Goal: Information Seeking & Learning: Learn about a topic

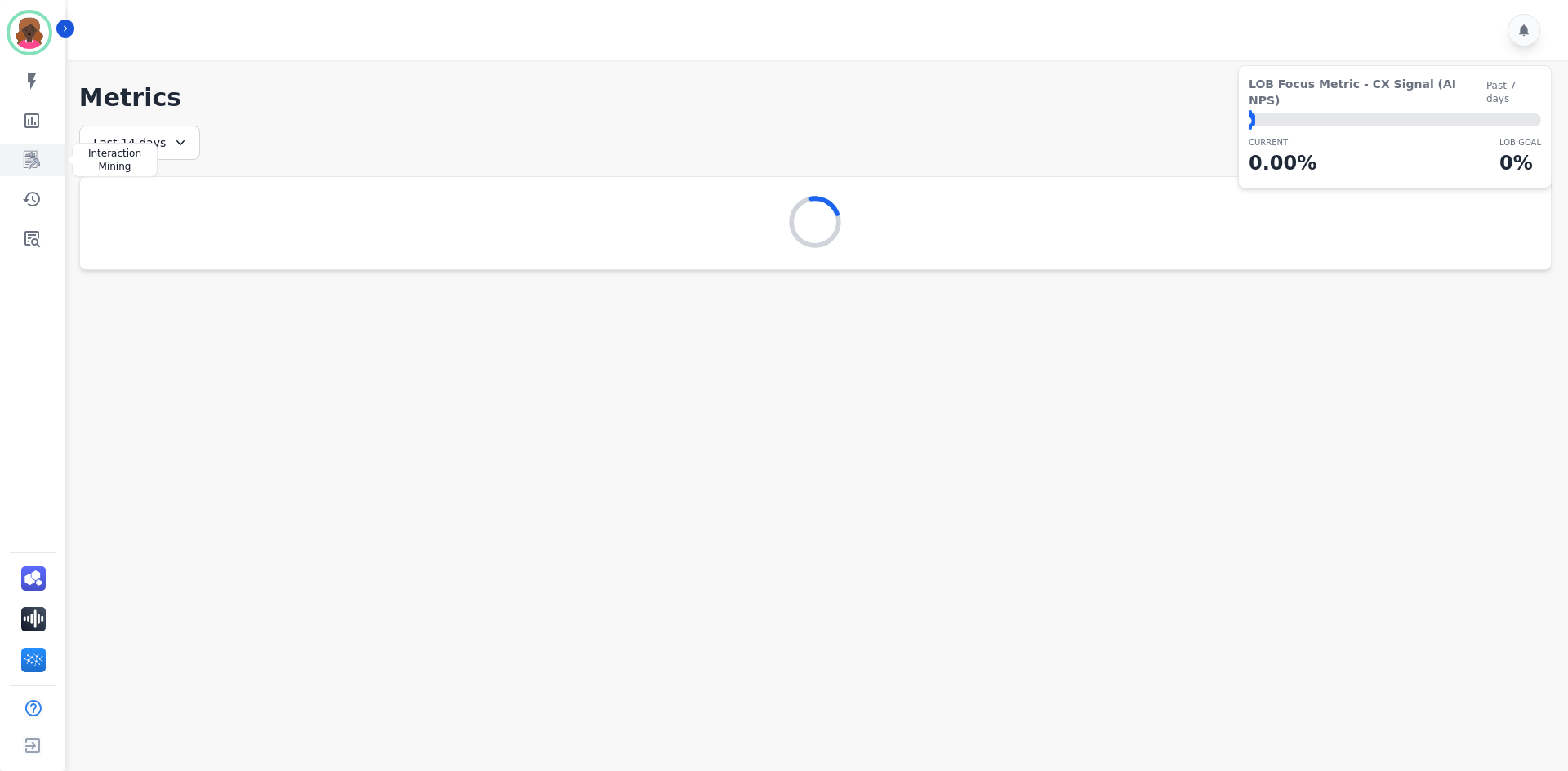
click at [41, 156] on link "Sidebar" at bounding box center [33, 159] width 62 height 33
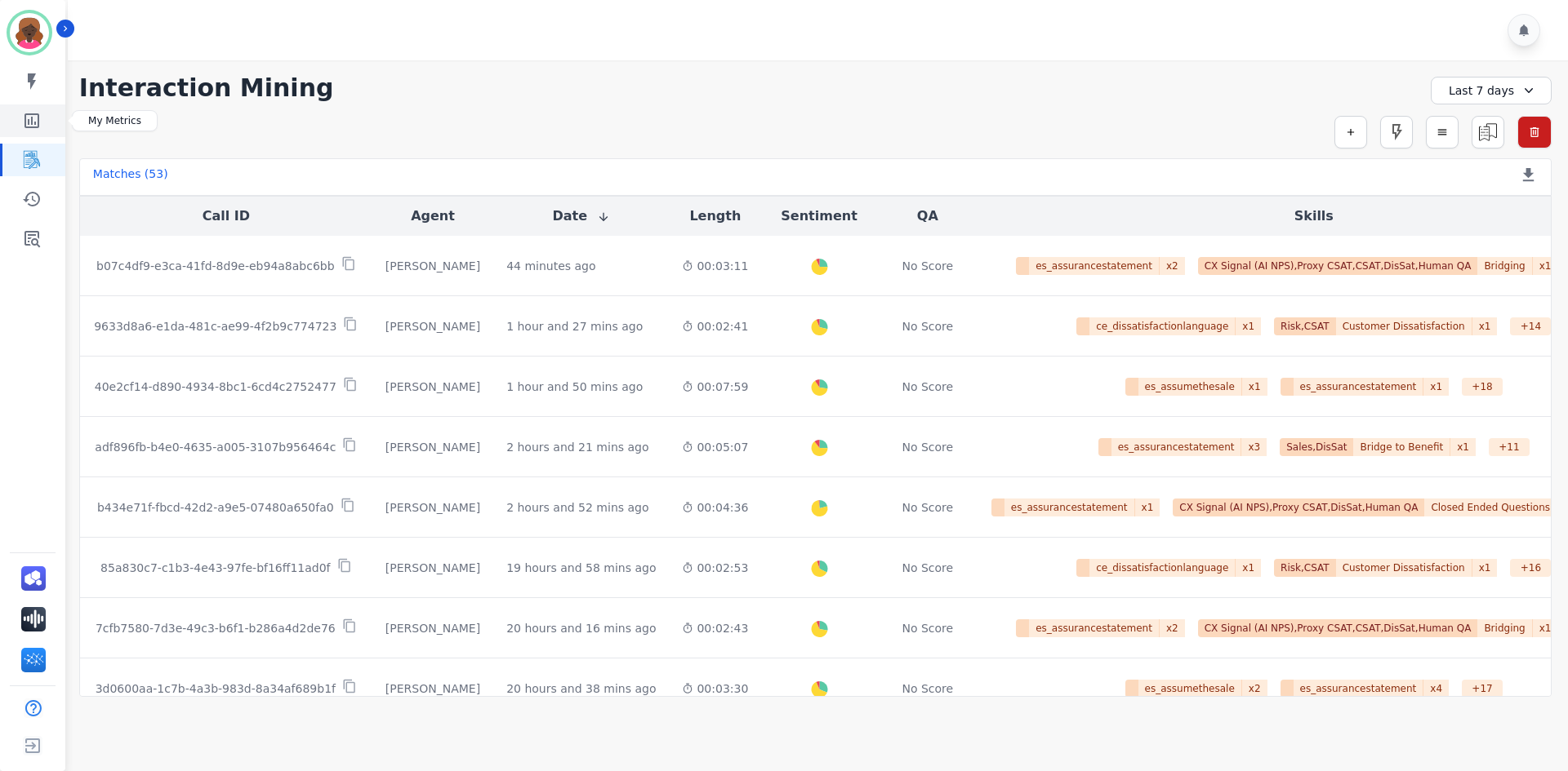
click at [28, 113] on icon "Sidebar" at bounding box center [32, 120] width 19 height 19
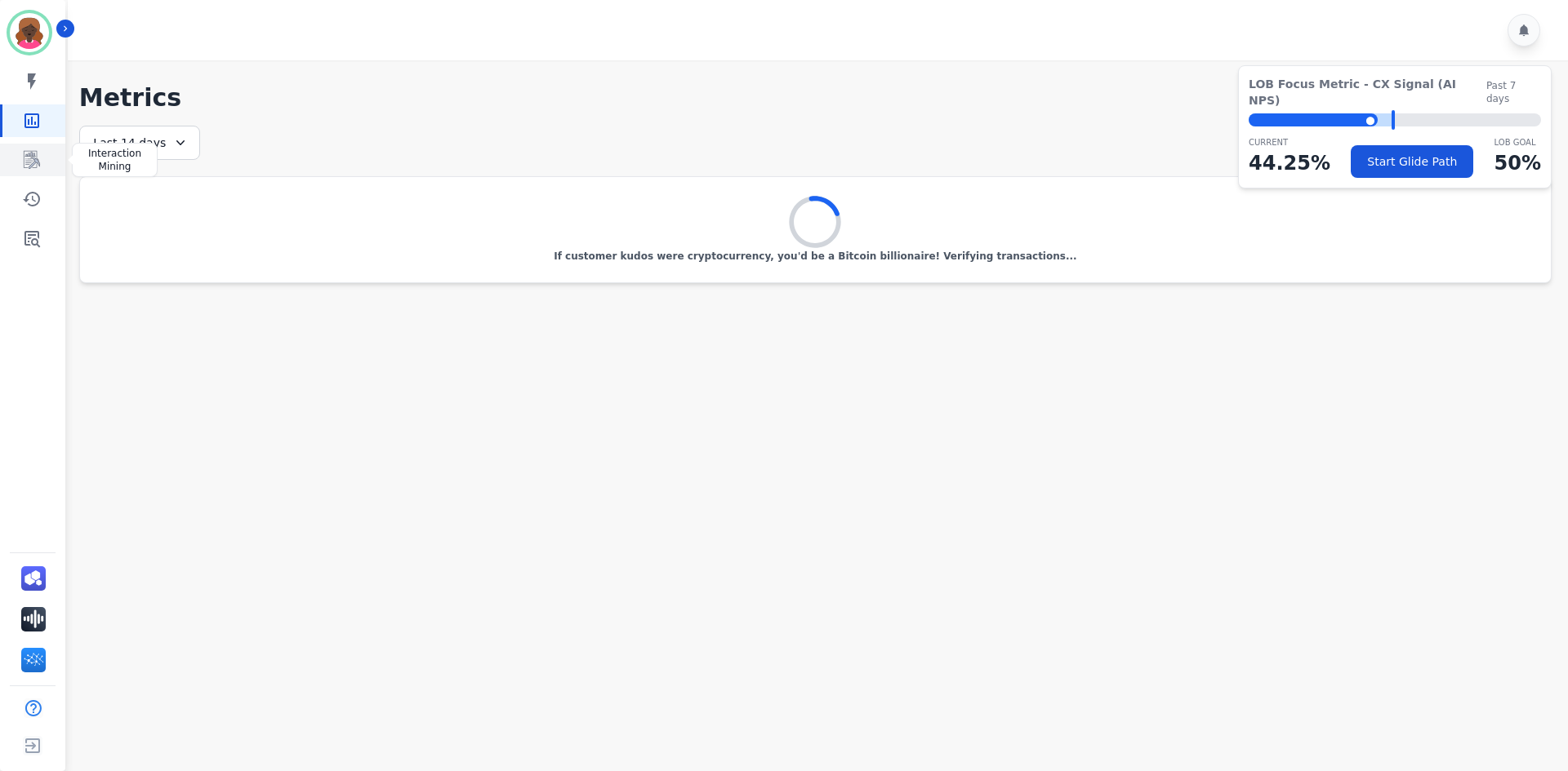
click at [31, 156] on icon "Sidebar" at bounding box center [32, 160] width 19 height 19
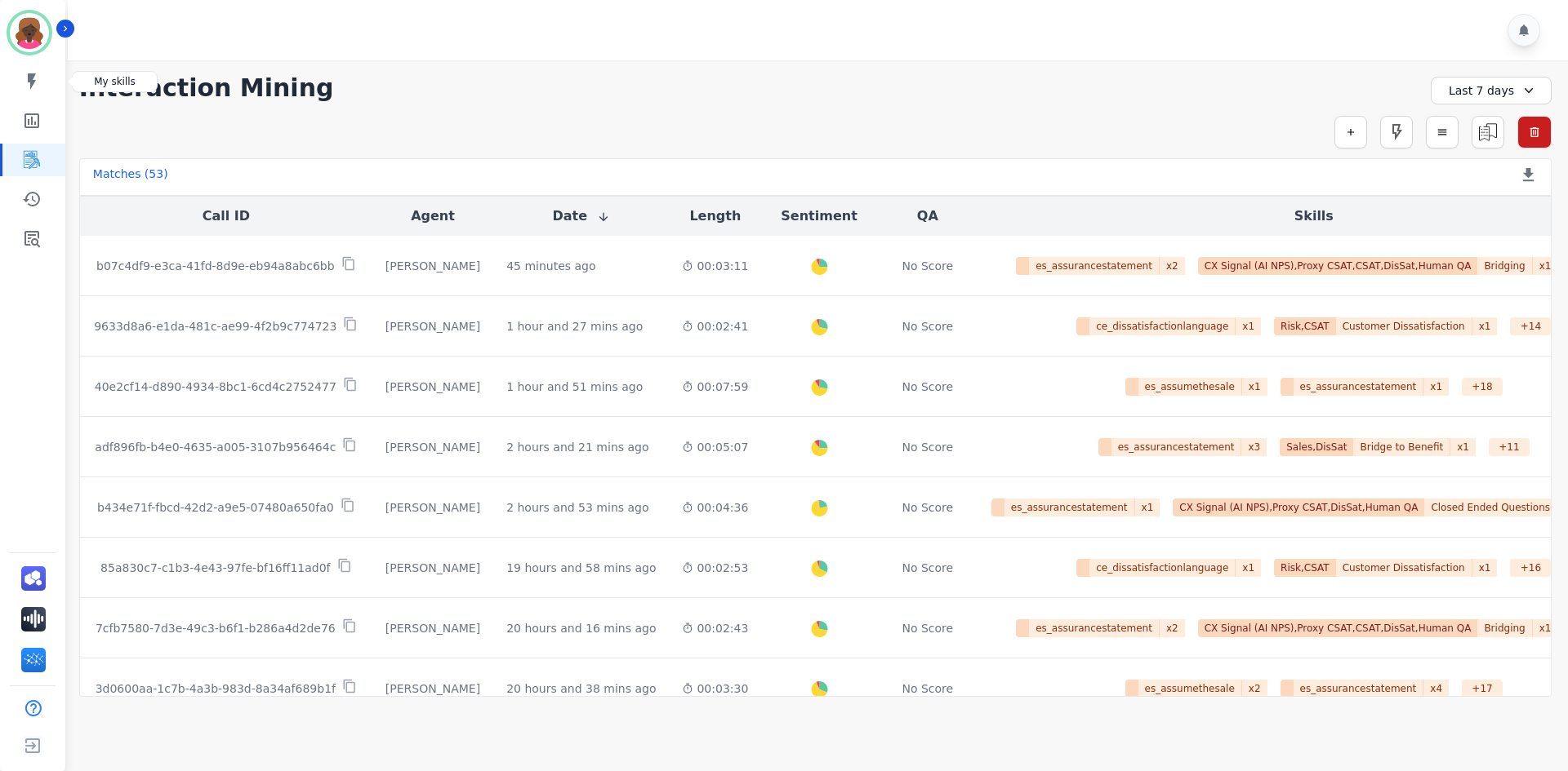
click at [42, 98] on div "My skills My Metrics Interaction Mining Coaching History Claims Quality" at bounding box center [33, 159] width 65 height 189
click at [42, 127] on link "Sidebar" at bounding box center [33, 120] width 62 height 33
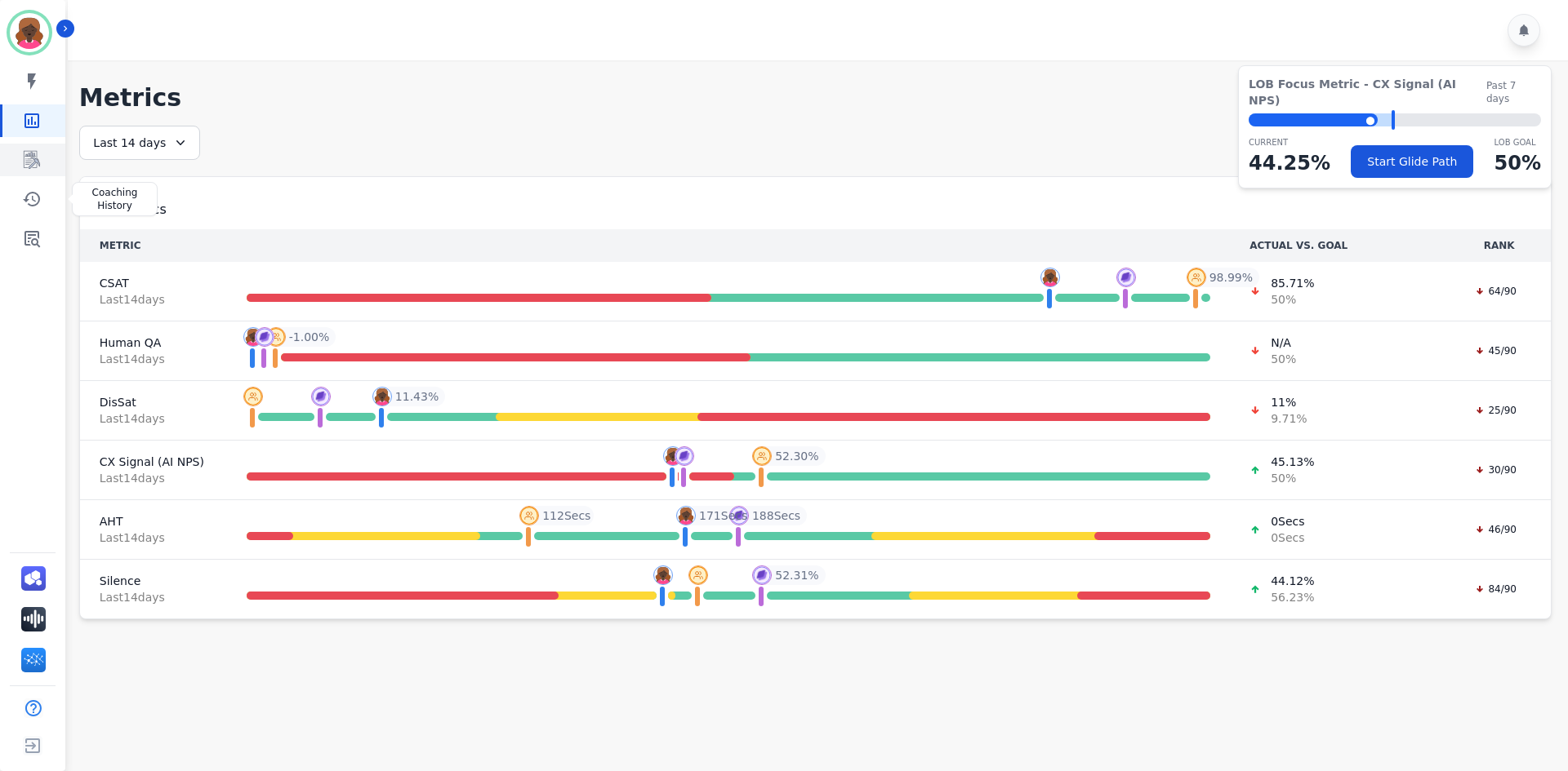
click at [17, 159] on link "Sidebar" at bounding box center [33, 159] width 62 height 33
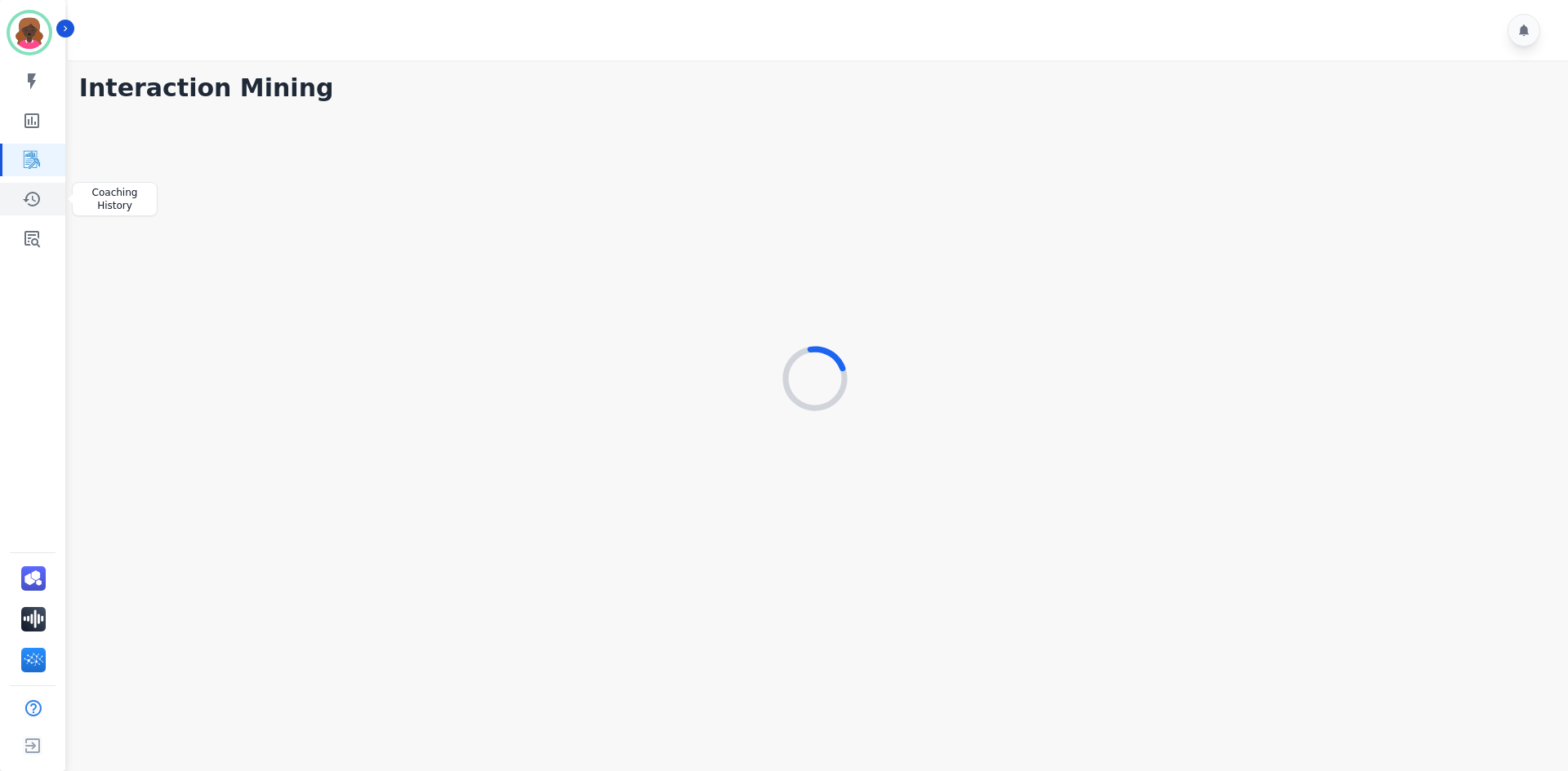
click at [42, 212] on link "Sidebar" at bounding box center [33, 199] width 62 height 33
click at [1403, 133] on div "Last 7 days" at bounding box center [1396, 139] width 120 height 34
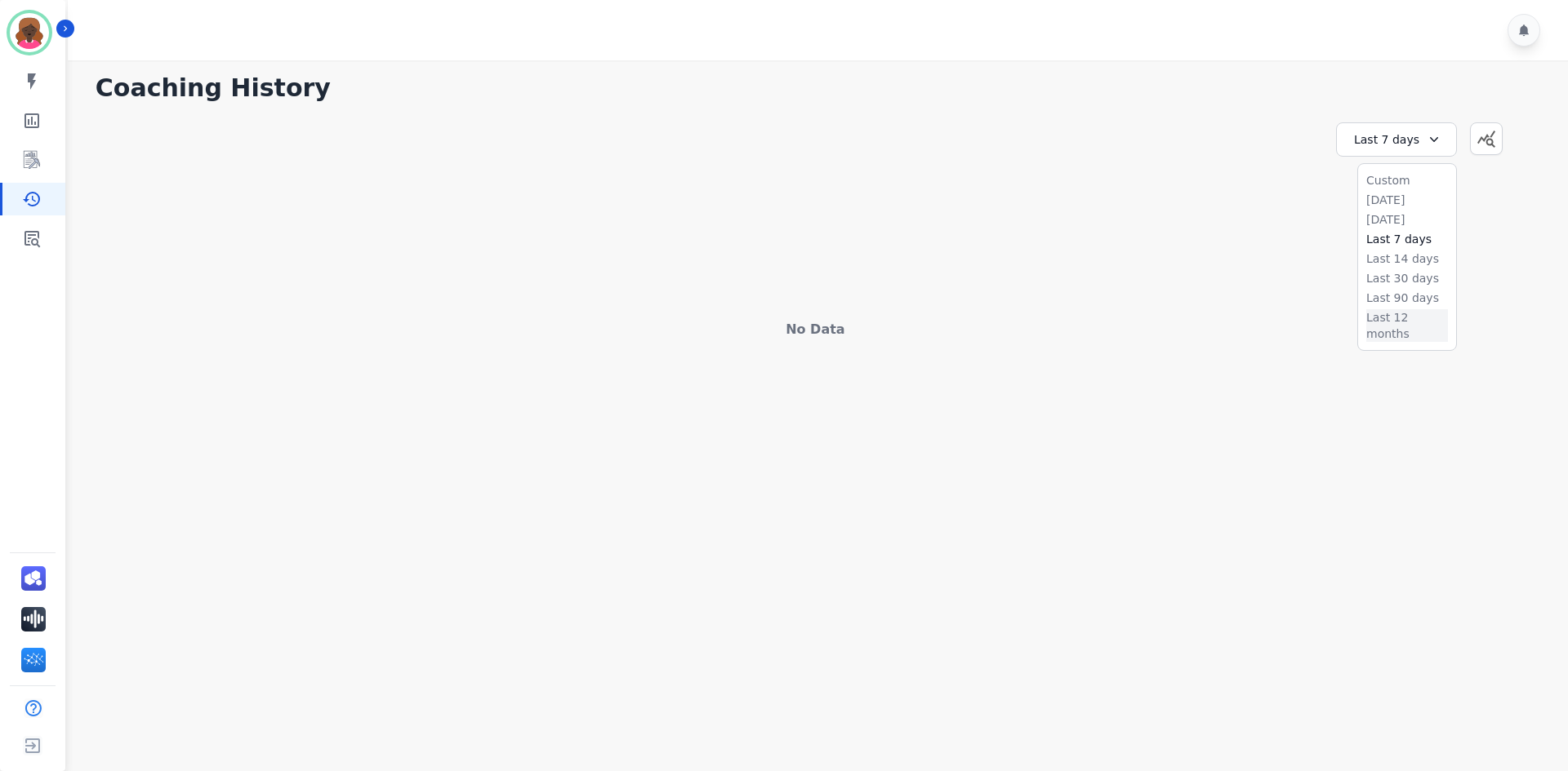
click at [1404, 309] on li "Last 12 months" at bounding box center [1406, 325] width 82 height 33
click at [46, 231] on link "Sidebar" at bounding box center [33, 238] width 62 height 33
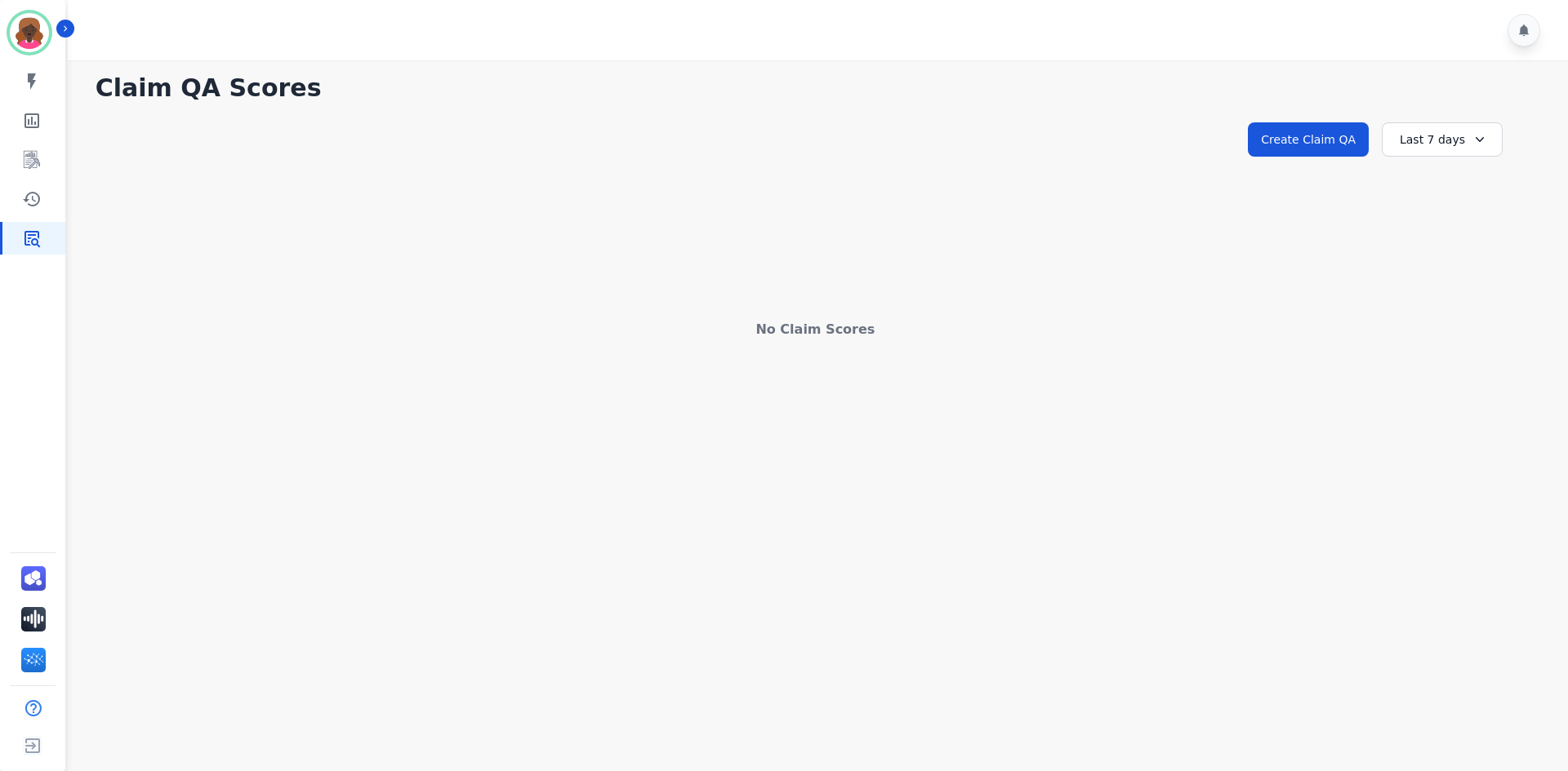
click at [1434, 145] on div "Last 7 days" at bounding box center [1441, 139] width 120 height 34
click at [1433, 314] on li "Last 12 months" at bounding box center [1452, 325] width 82 height 33
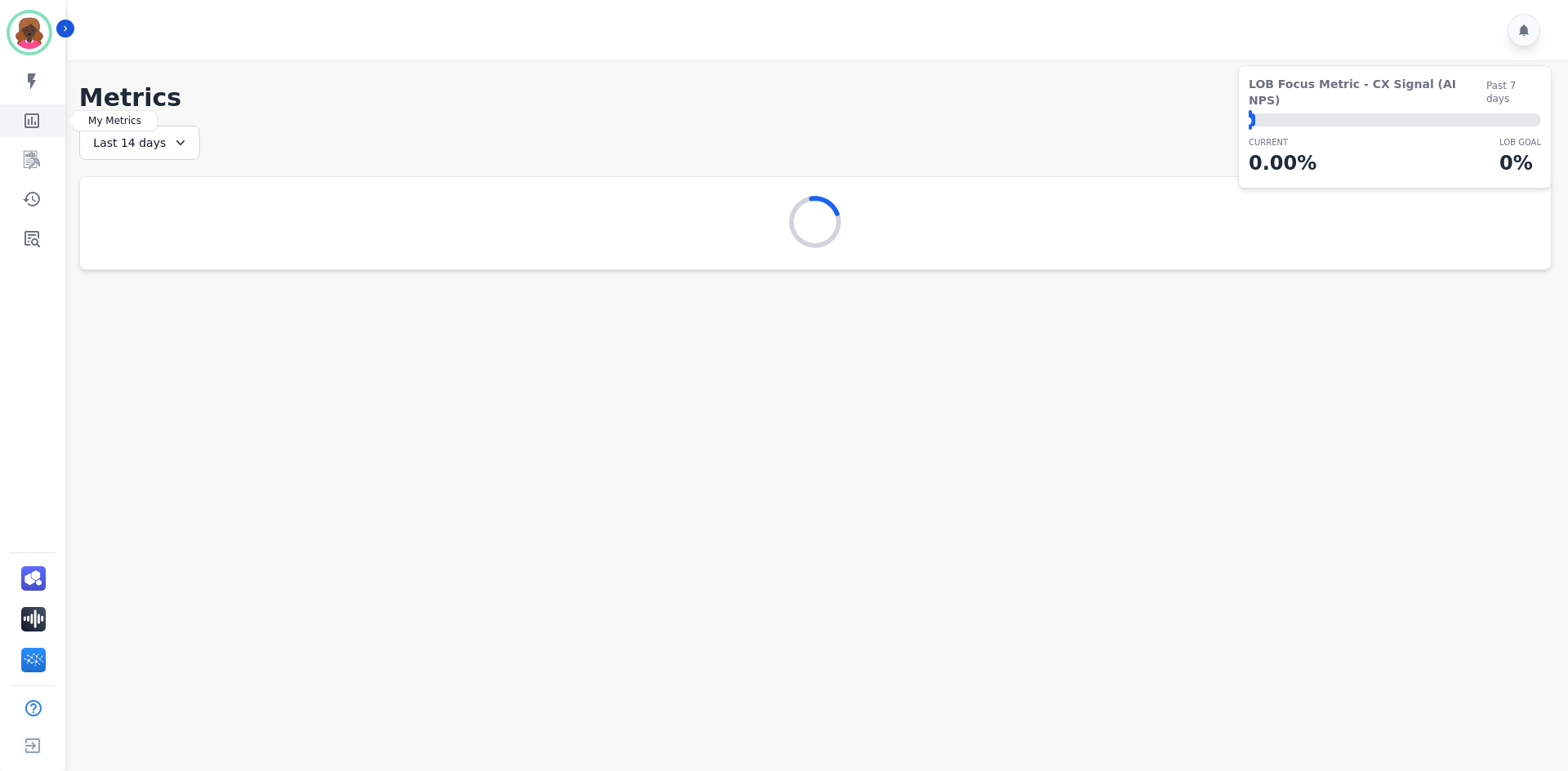
click at [40, 130] on icon "Sidebar" at bounding box center [32, 120] width 19 height 19
click at [40, 165] on icon "Sidebar" at bounding box center [32, 160] width 19 height 19
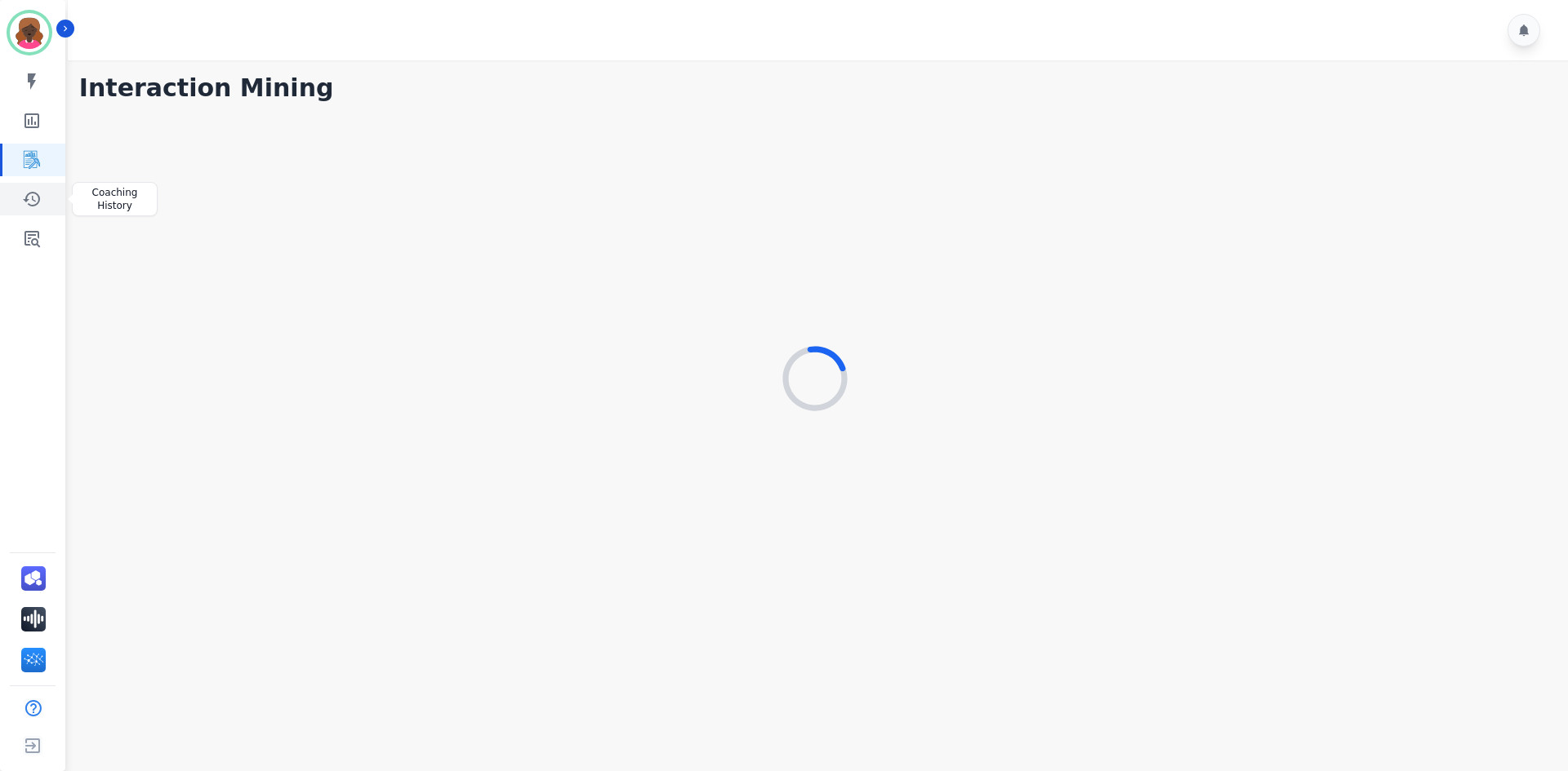
click at [40, 205] on icon "Sidebar" at bounding box center [32, 199] width 19 height 19
click at [33, 562] on link "Sidebar" at bounding box center [33, 578] width 40 height 38
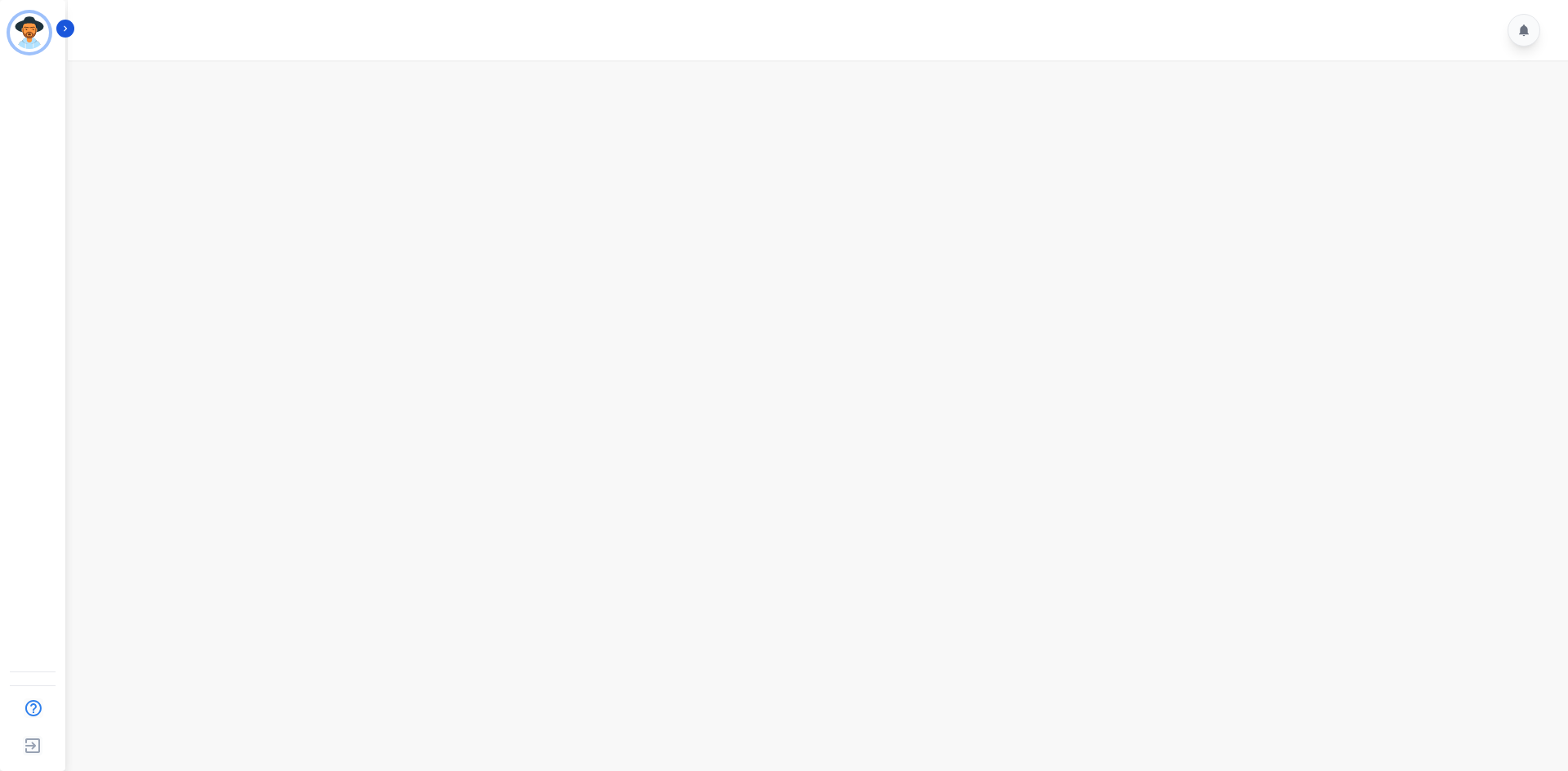
click at [36, 39] on img "Sidebar" at bounding box center [29, 33] width 40 height 40
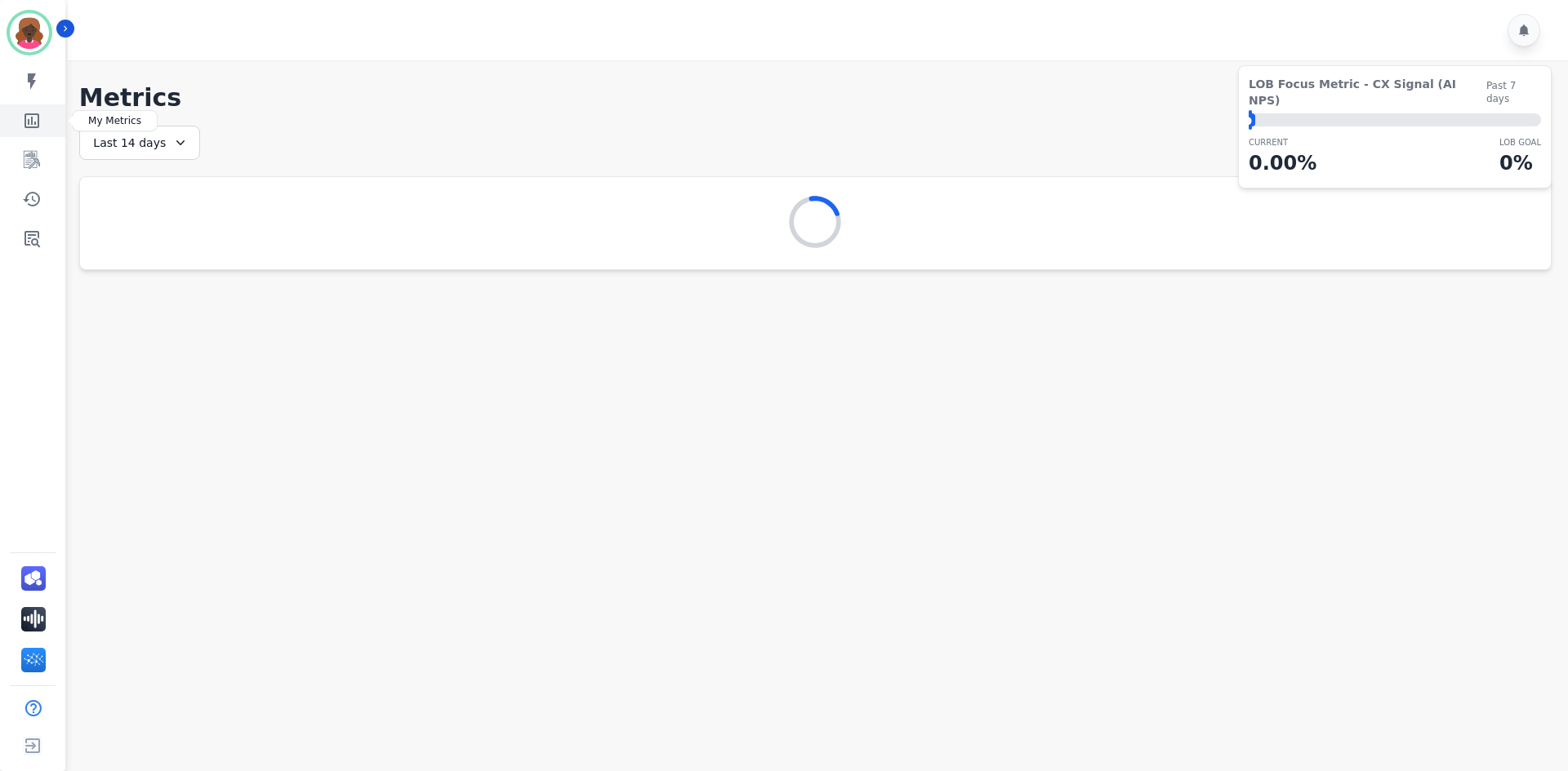
click at [32, 107] on link "Sidebar" at bounding box center [33, 120] width 62 height 33
click at [34, 81] on icon "Sidebar" at bounding box center [32, 82] width 8 height 17
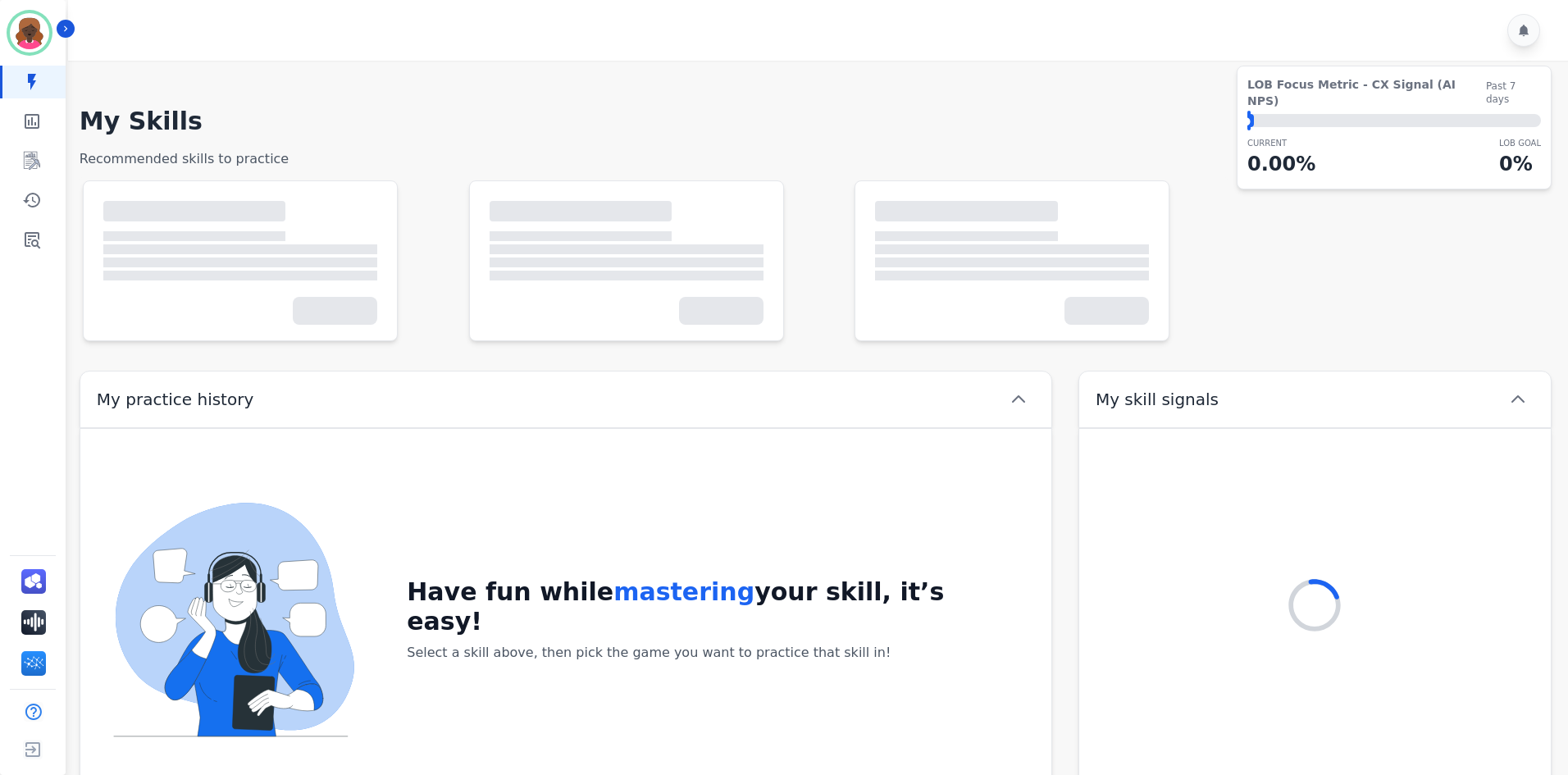
scroll to position [57, 0]
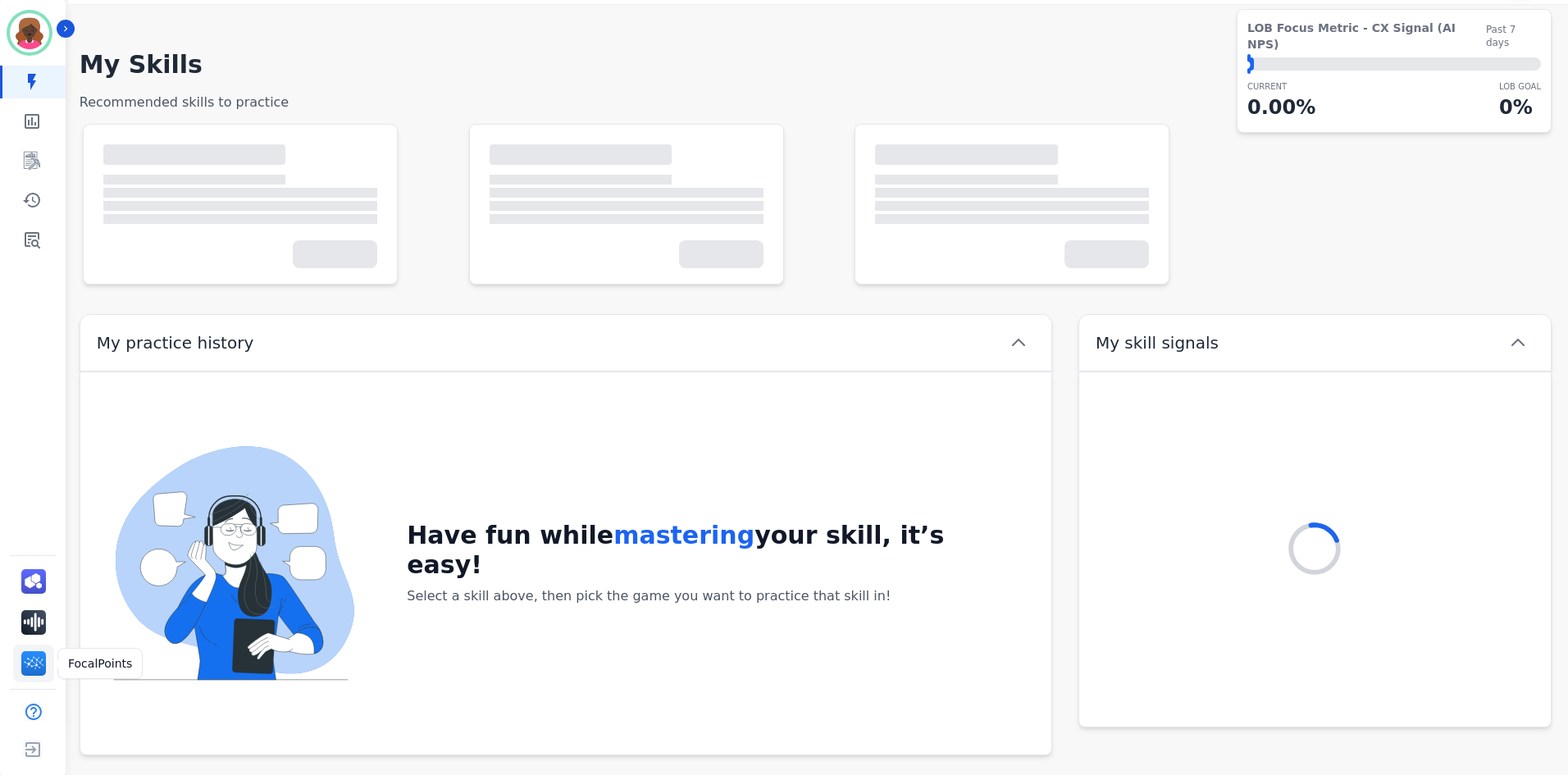
click at [48, 658] on link "Sidebar" at bounding box center [34, 664] width 41 height 38
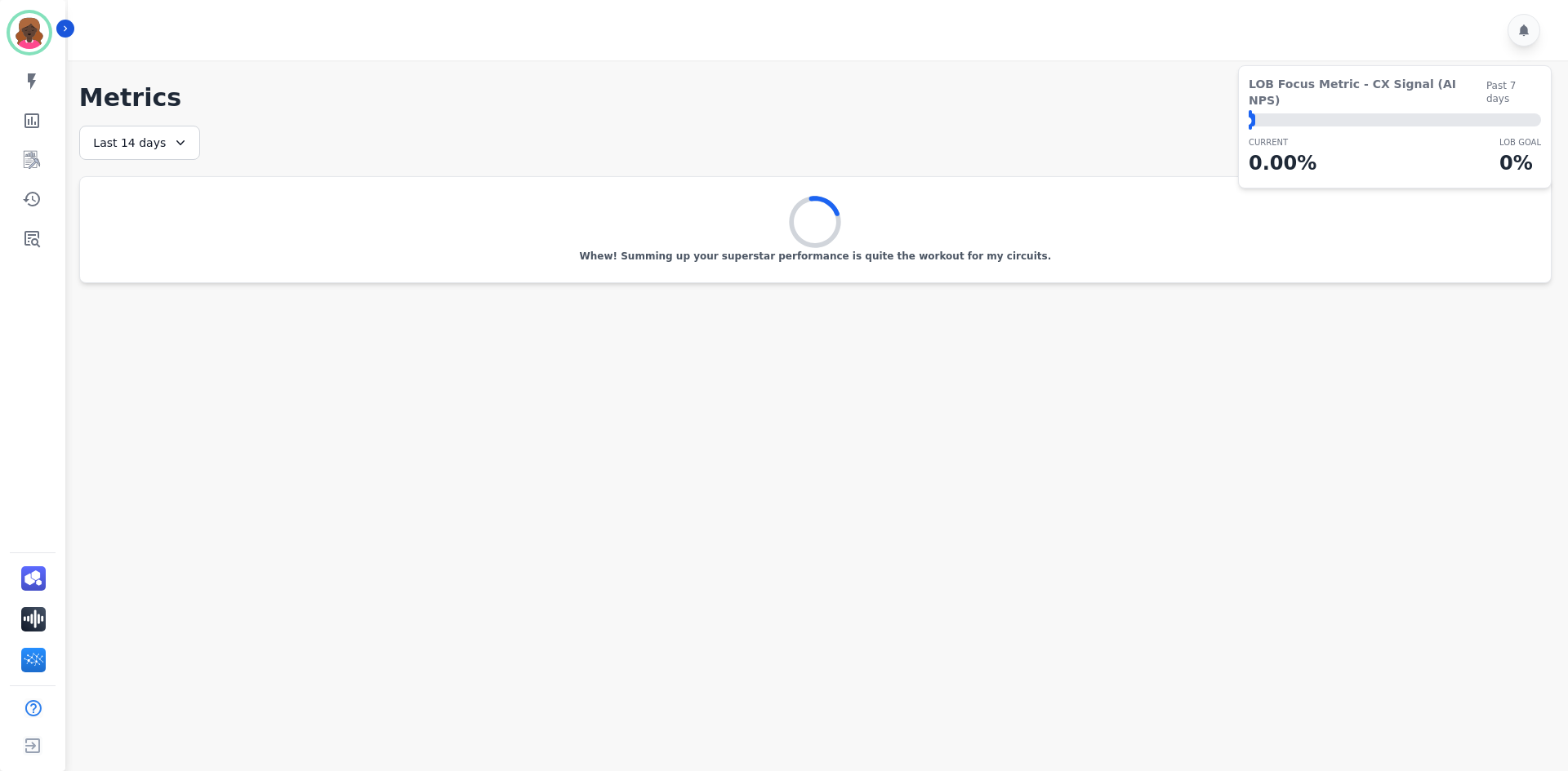
click at [1511, 66] on div "LOB Focus Metric - CX Signal (AI NPS) Past 7 days ⬤ LOB Goal: 1.00% CURRENT 0.0…" at bounding box center [1394, 127] width 314 height 123
click at [1516, 37] on div at bounding box center [1523, 30] width 33 height 33
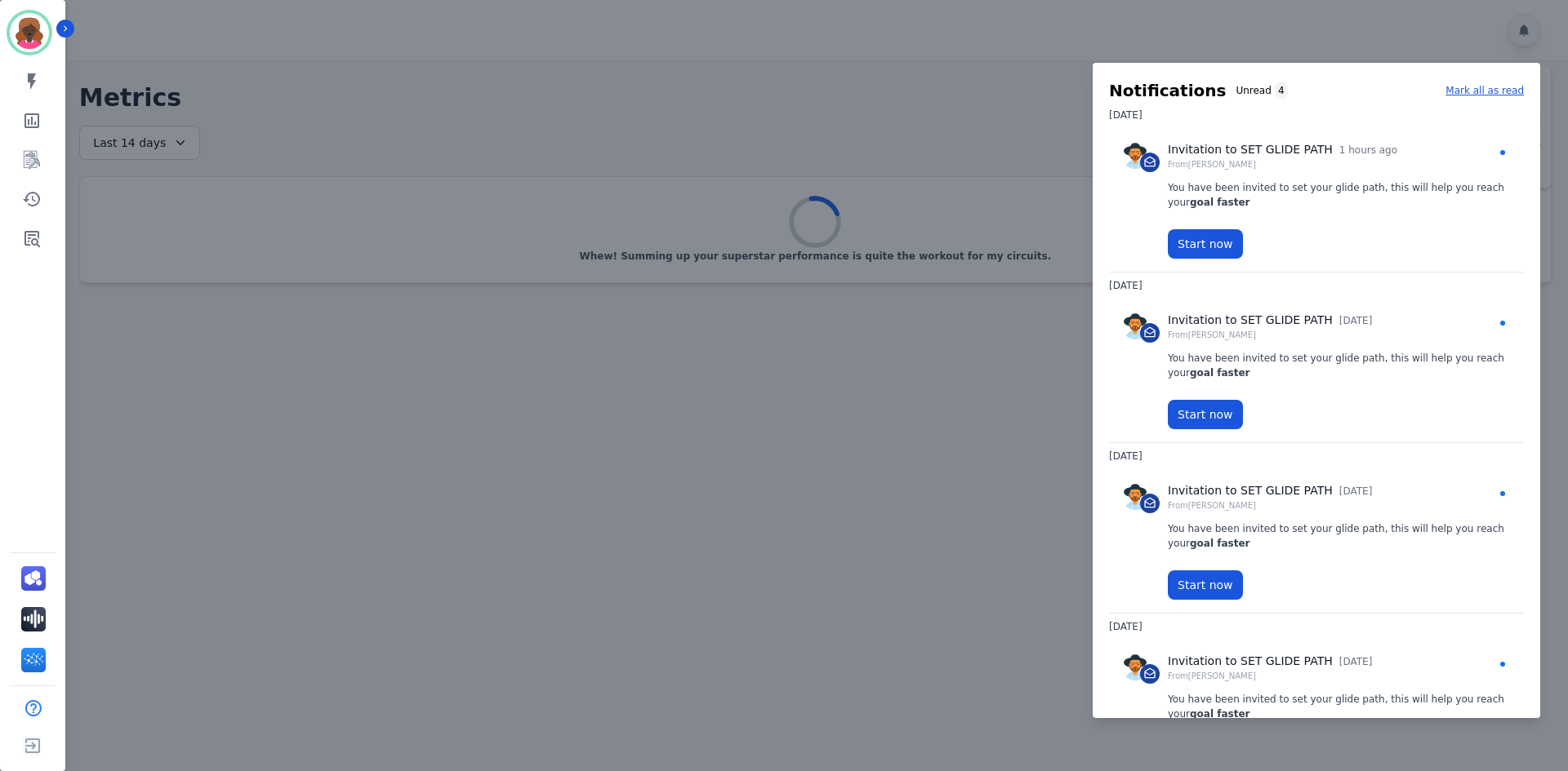
click at [820, 126] on div at bounding box center [784, 385] width 1568 height 771
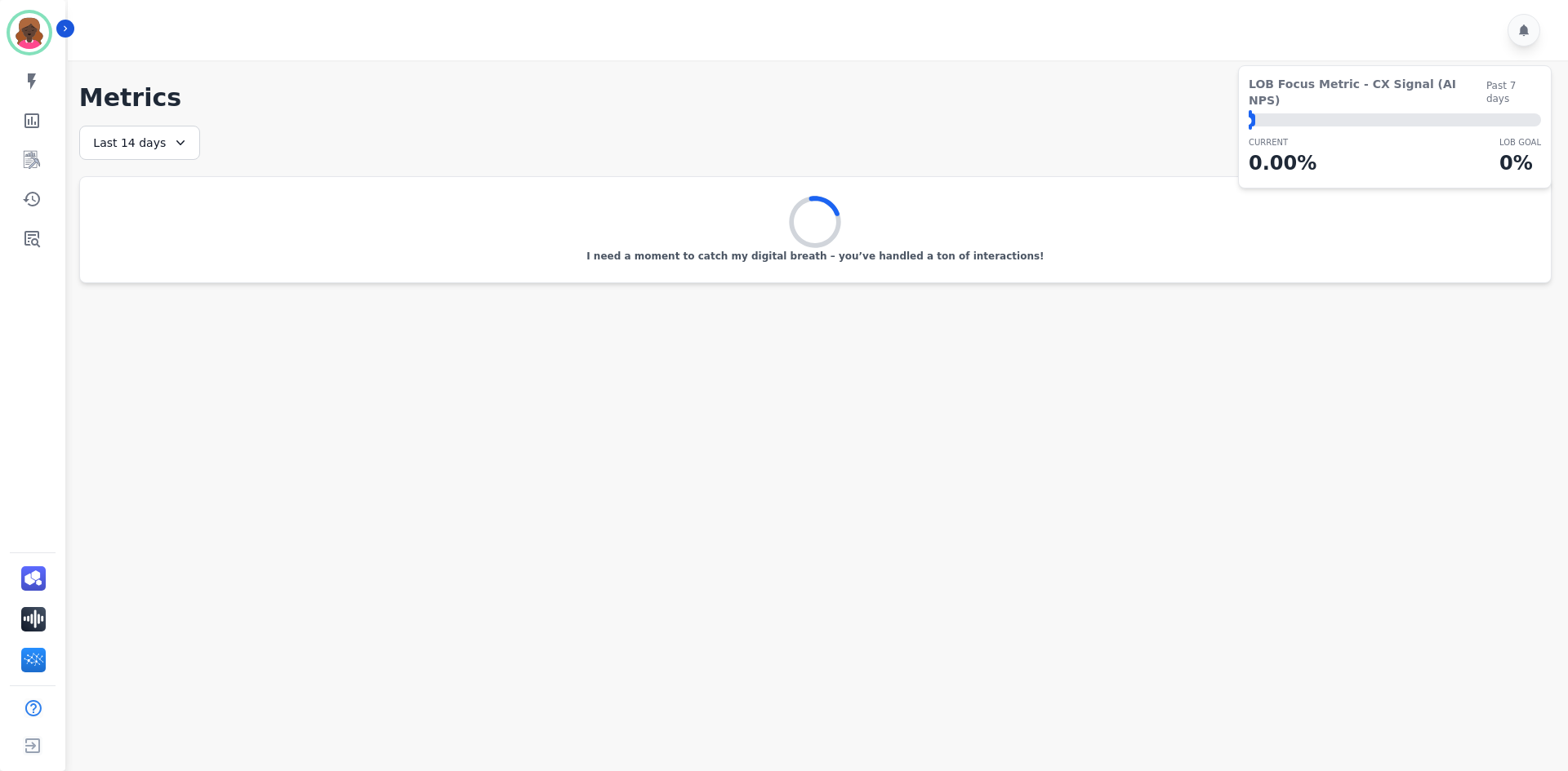
click at [180, 146] on icon at bounding box center [180, 142] width 17 height 17
click at [176, 317] on li "Last 12 months" at bounding box center [150, 329] width 82 height 33
click at [778, 75] on div "**********" at bounding box center [814, 171] width 1505 height 222
click at [32, 156] on icon "Sidebar" at bounding box center [32, 160] width 19 height 19
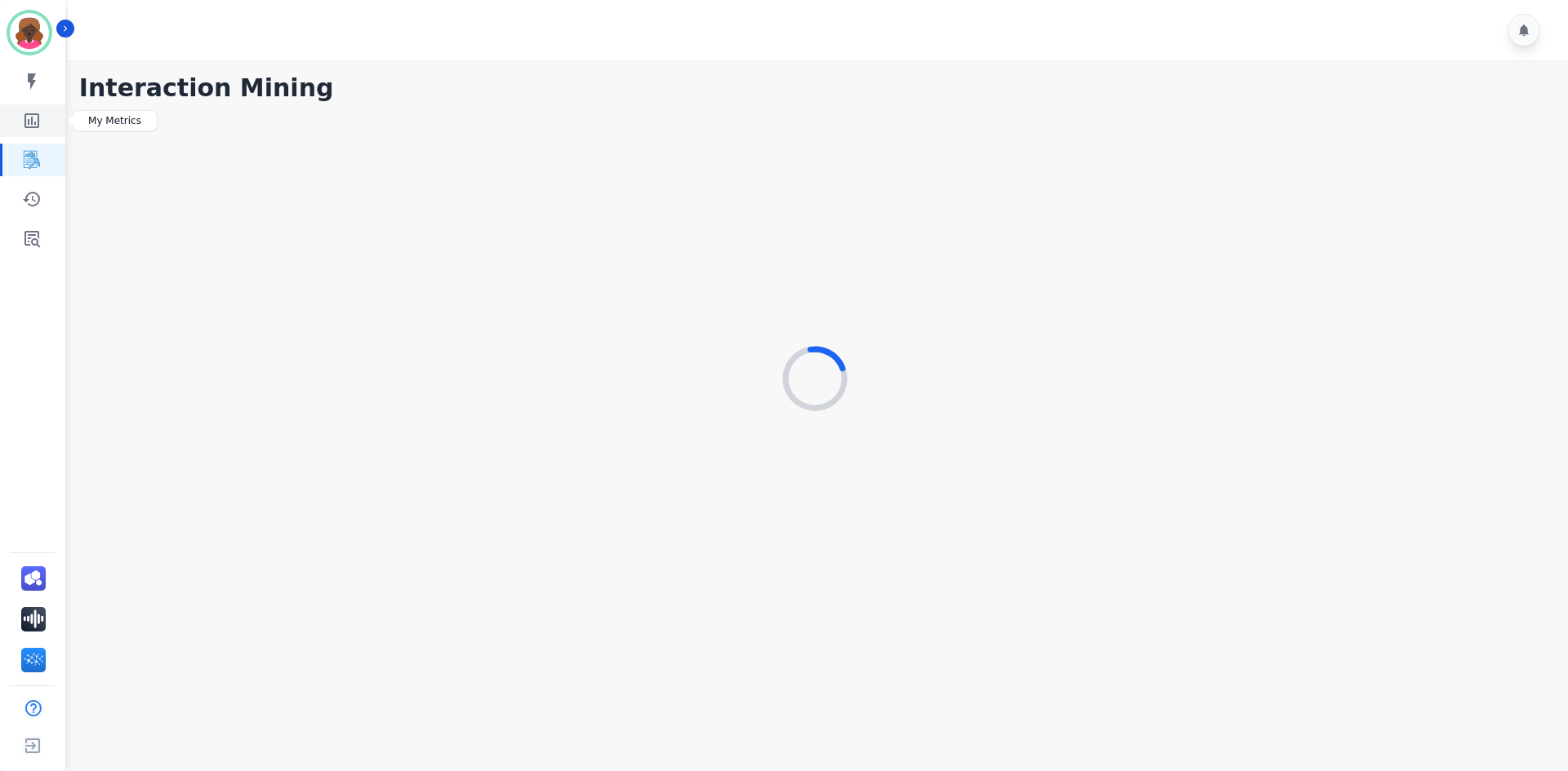
click at [35, 114] on icon "Sidebar" at bounding box center [32, 120] width 15 height 15
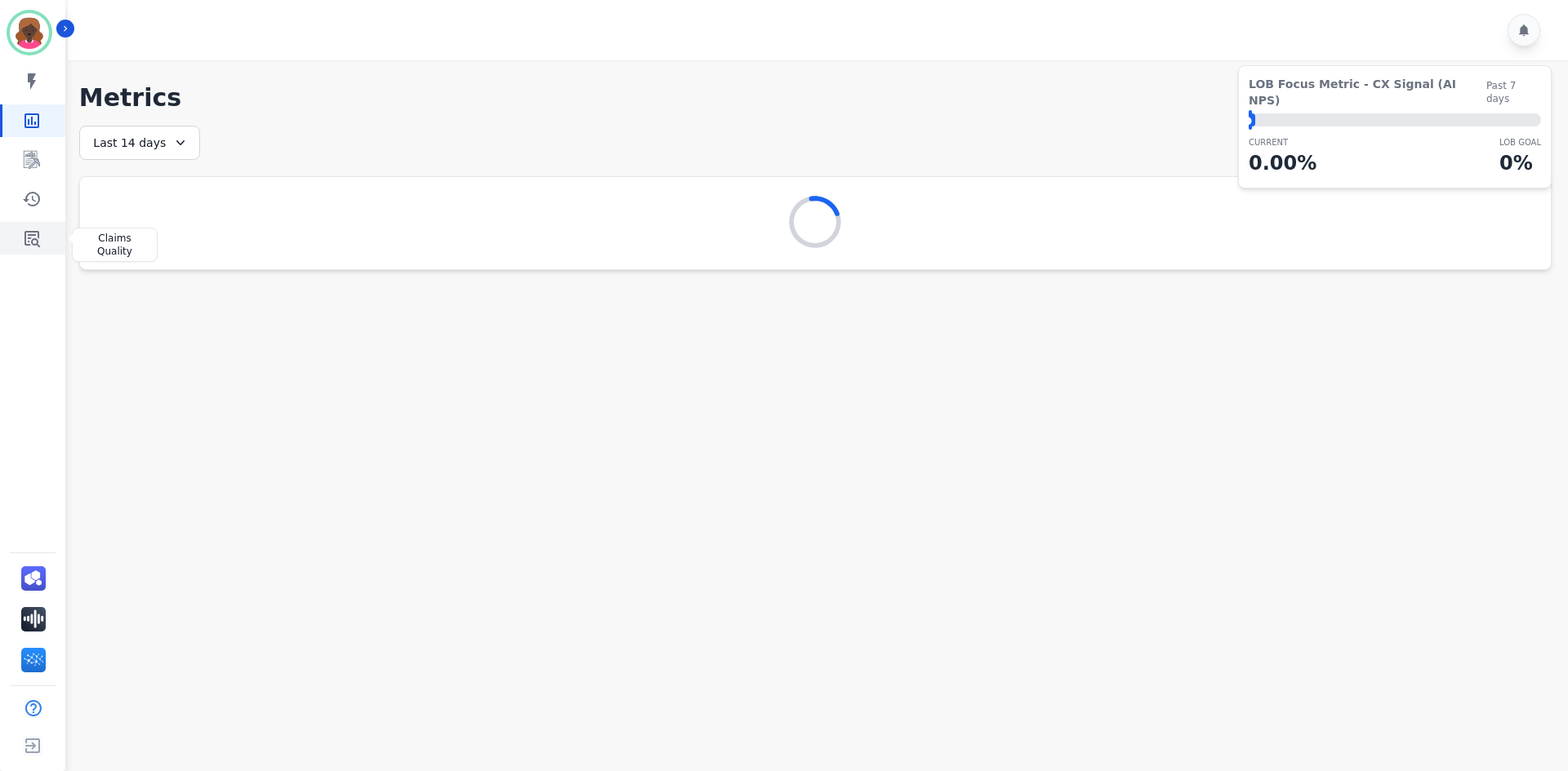
click at [17, 243] on link "Sidebar" at bounding box center [33, 238] width 62 height 33
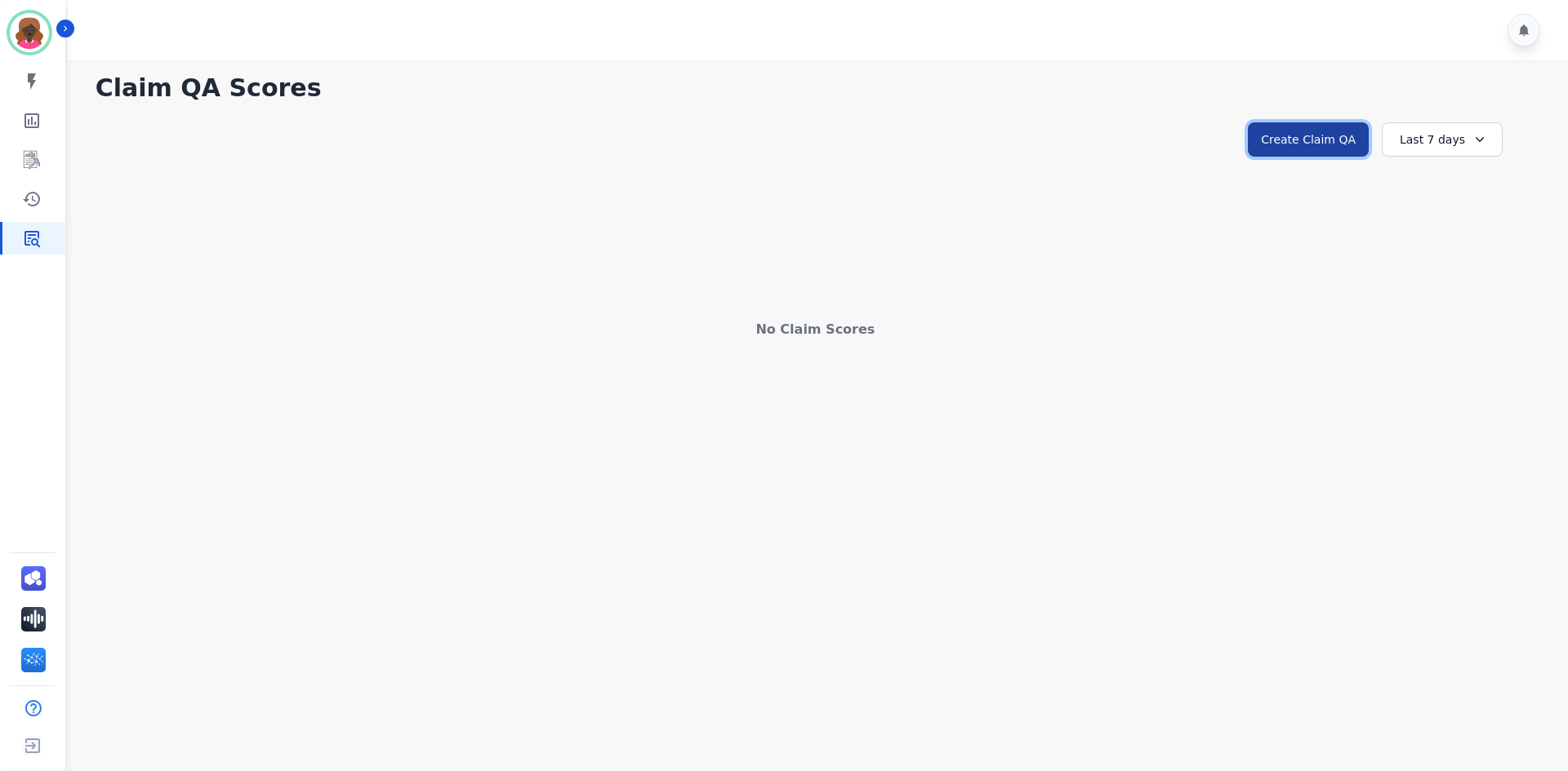
click at [1354, 149] on button "Create Claim QA" at bounding box center [1308, 139] width 120 height 34
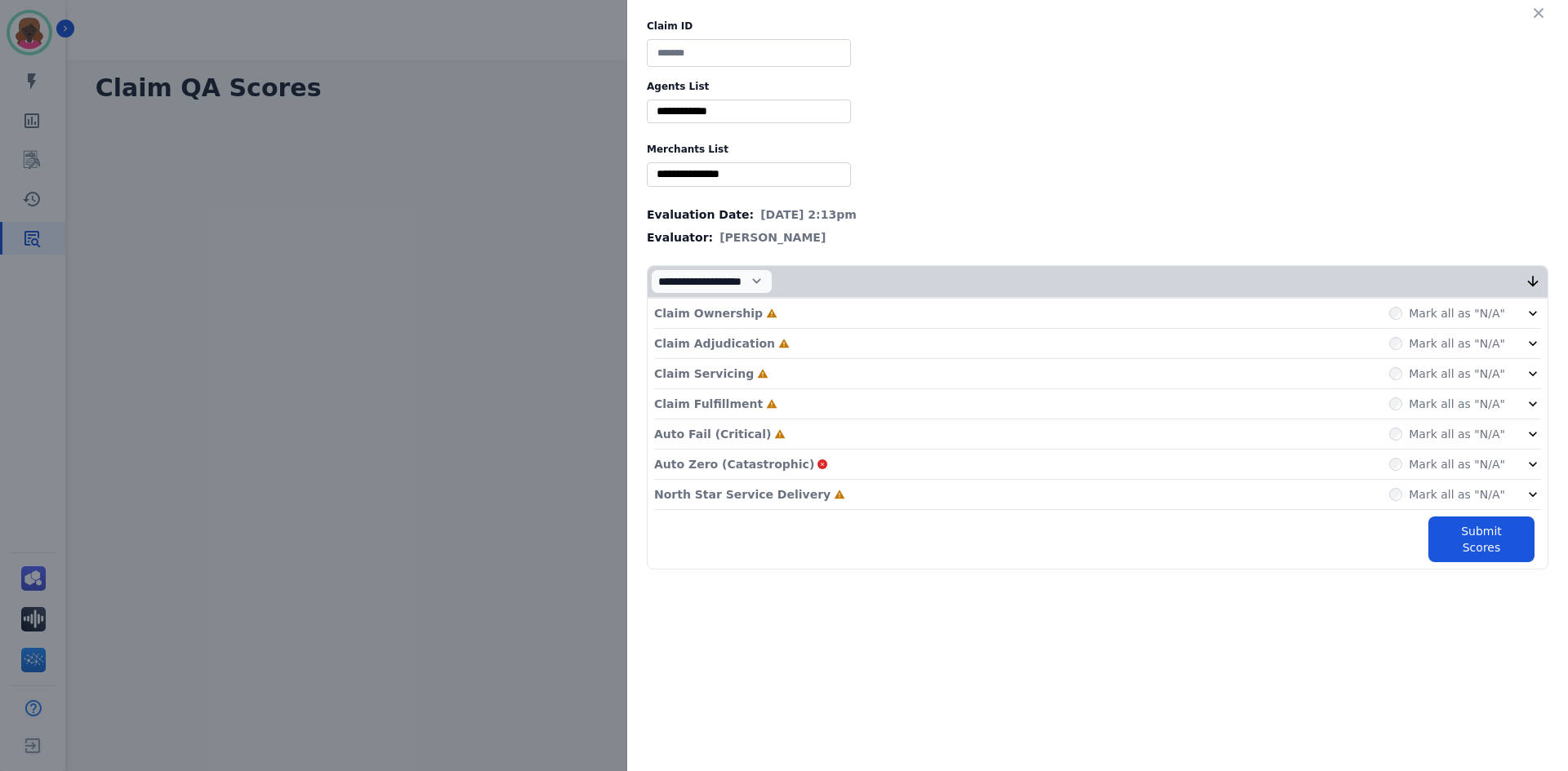
click at [484, 294] on div "**********" at bounding box center [784, 385] width 1568 height 771
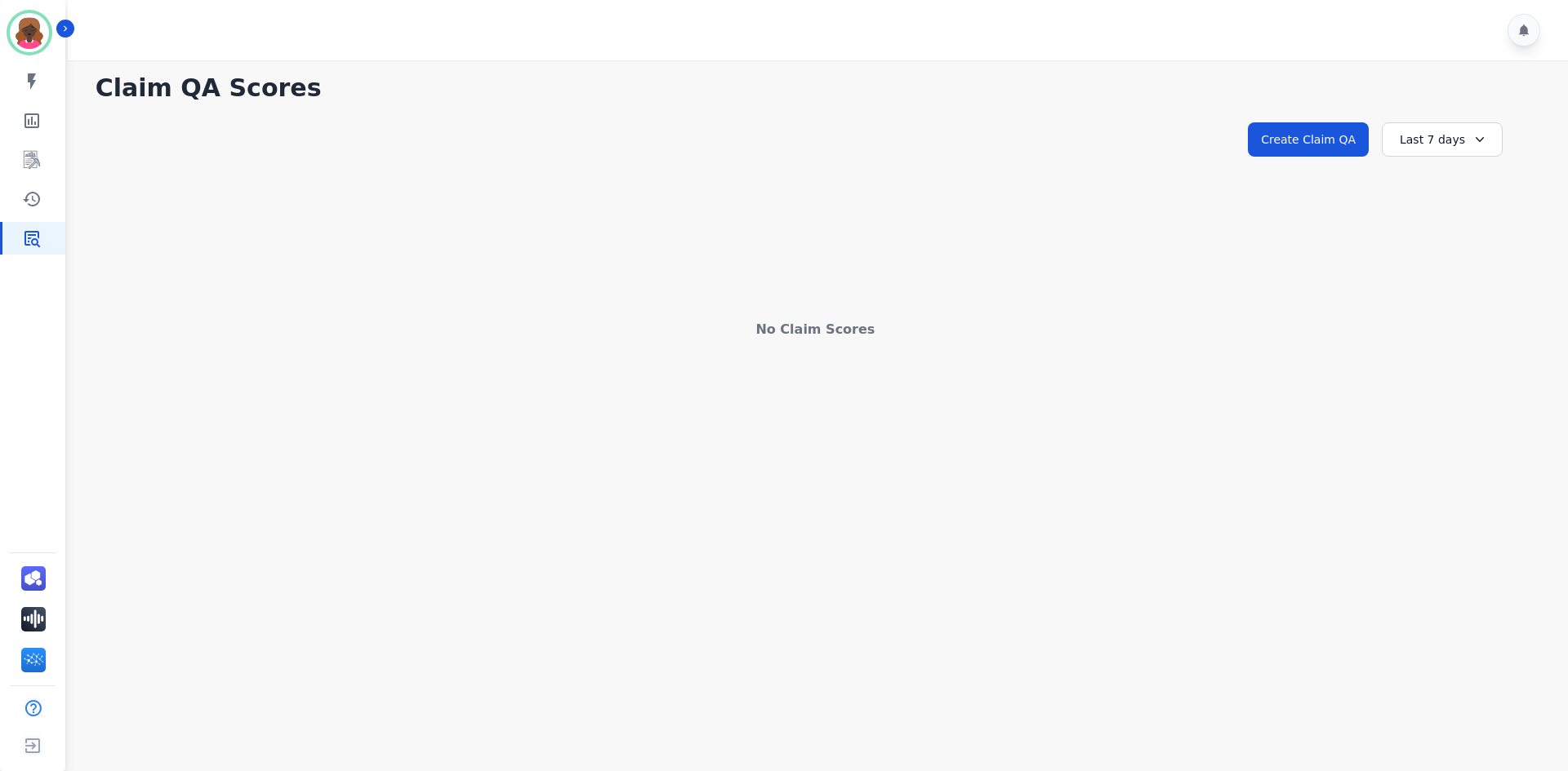
click at [1423, 134] on div "Last 7 days" at bounding box center [1441, 139] width 120 height 34
click at [1467, 324] on li "Last 12 months" at bounding box center [1452, 325] width 82 height 33
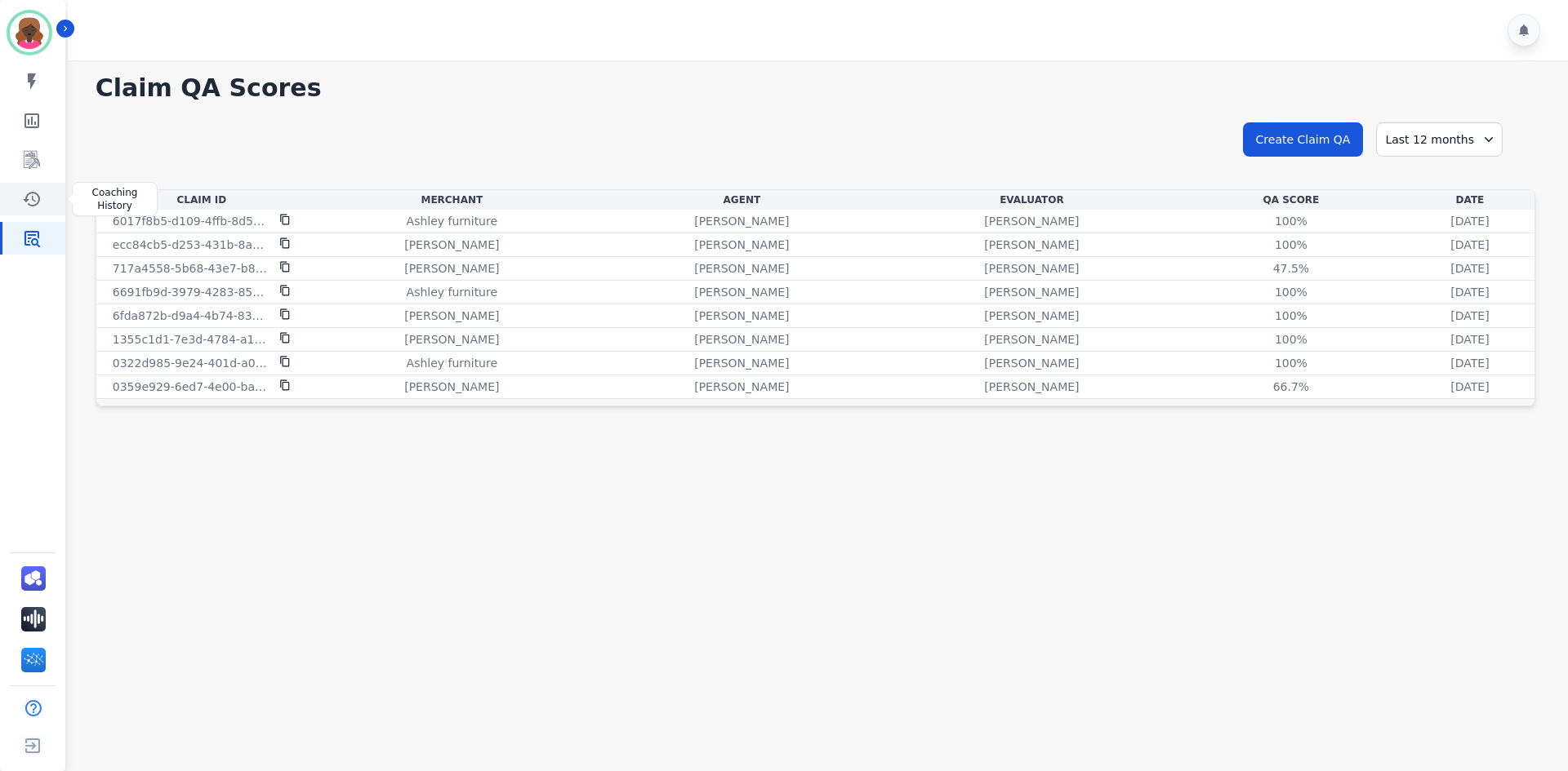
click at [47, 200] on link "Sidebar" at bounding box center [33, 199] width 62 height 33
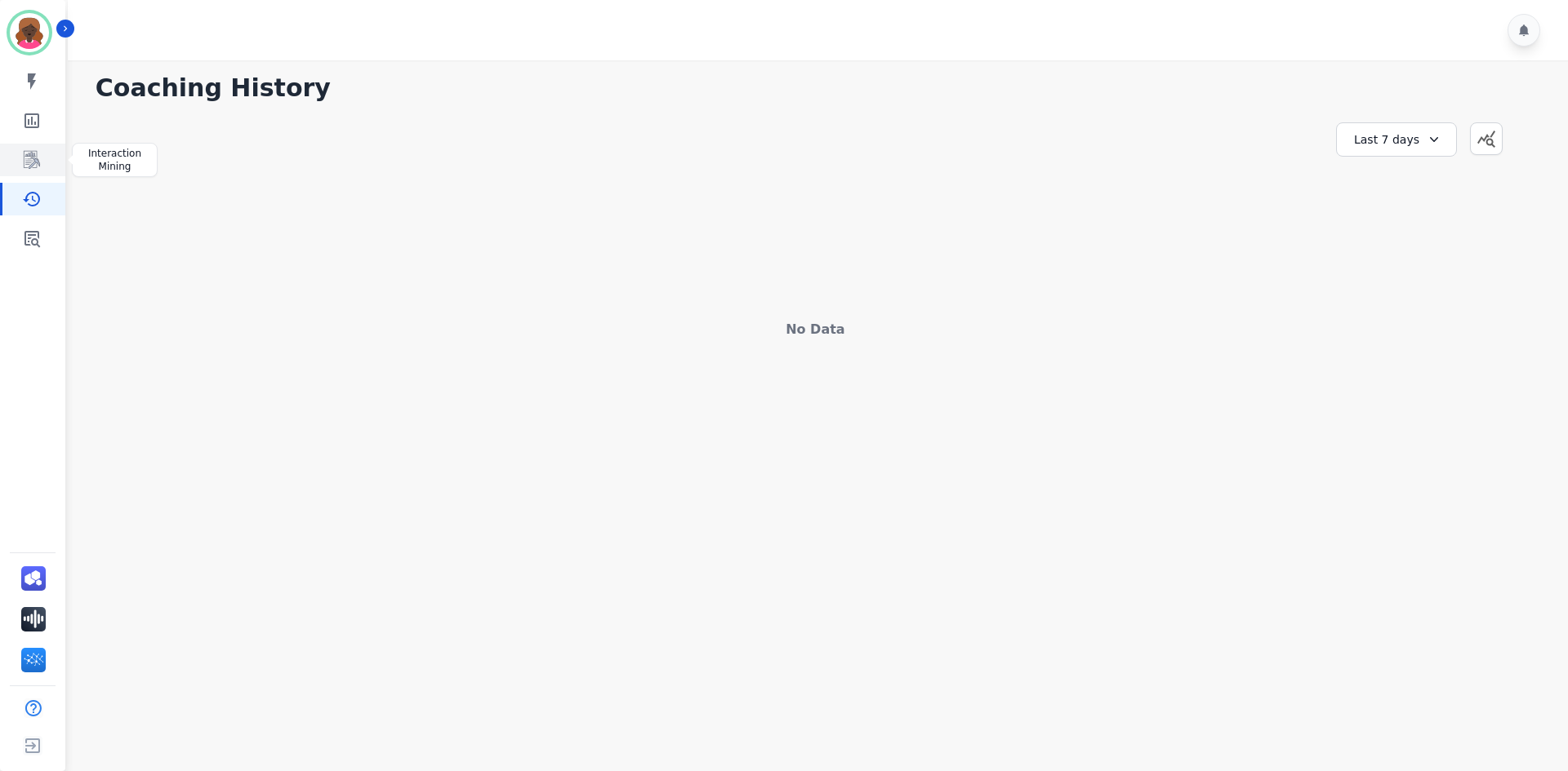
click at [41, 146] on link "Sidebar" at bounding box center [33, 159] width 62 height 33
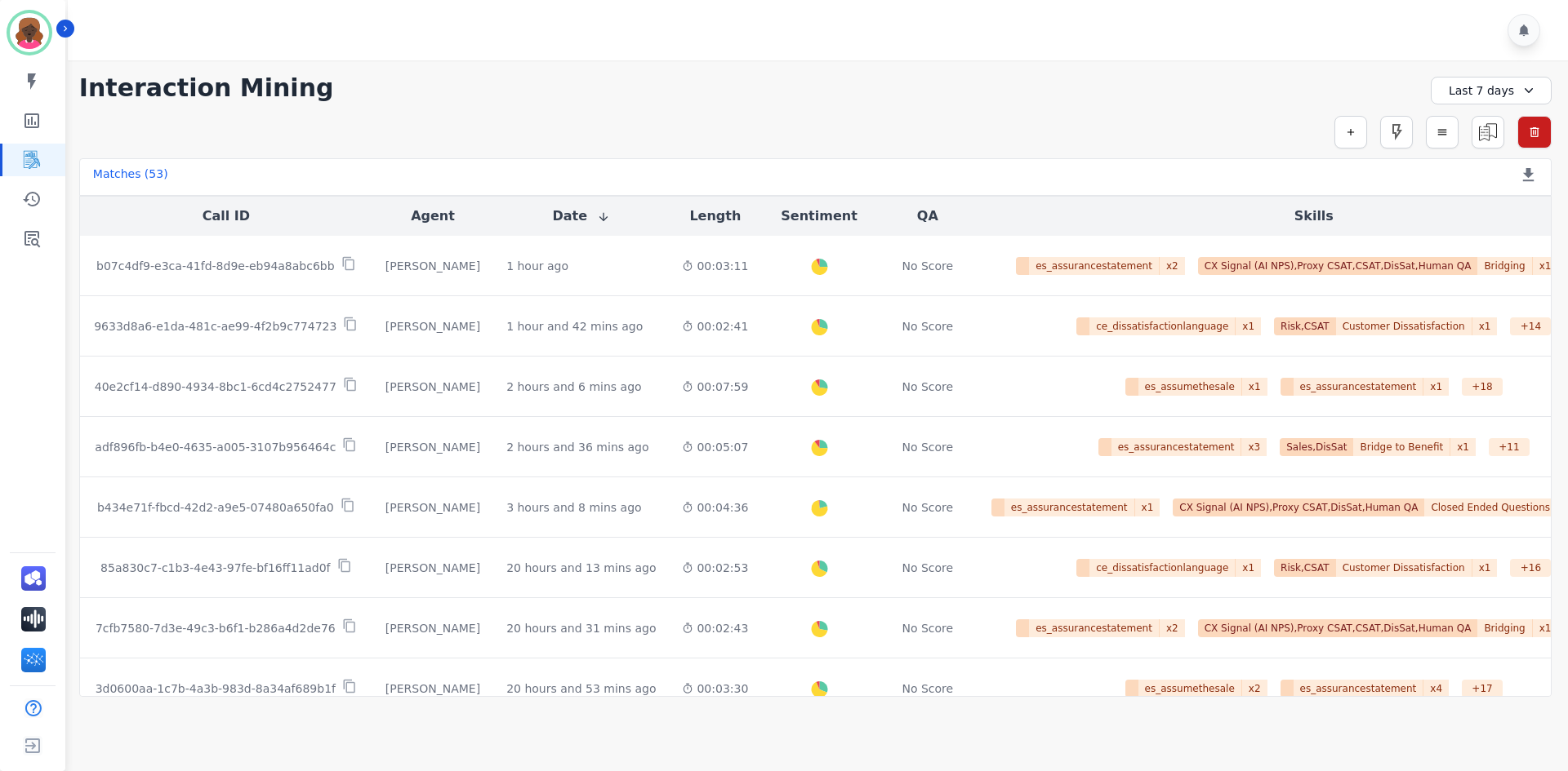
click at [1495, 91] on div "Last 7 days" at bounding box center [1491, 91] width 120 height 28
click at [1490, 265] on li "Last 12 months" at bounding box center [1501, 273] width 82 height 33
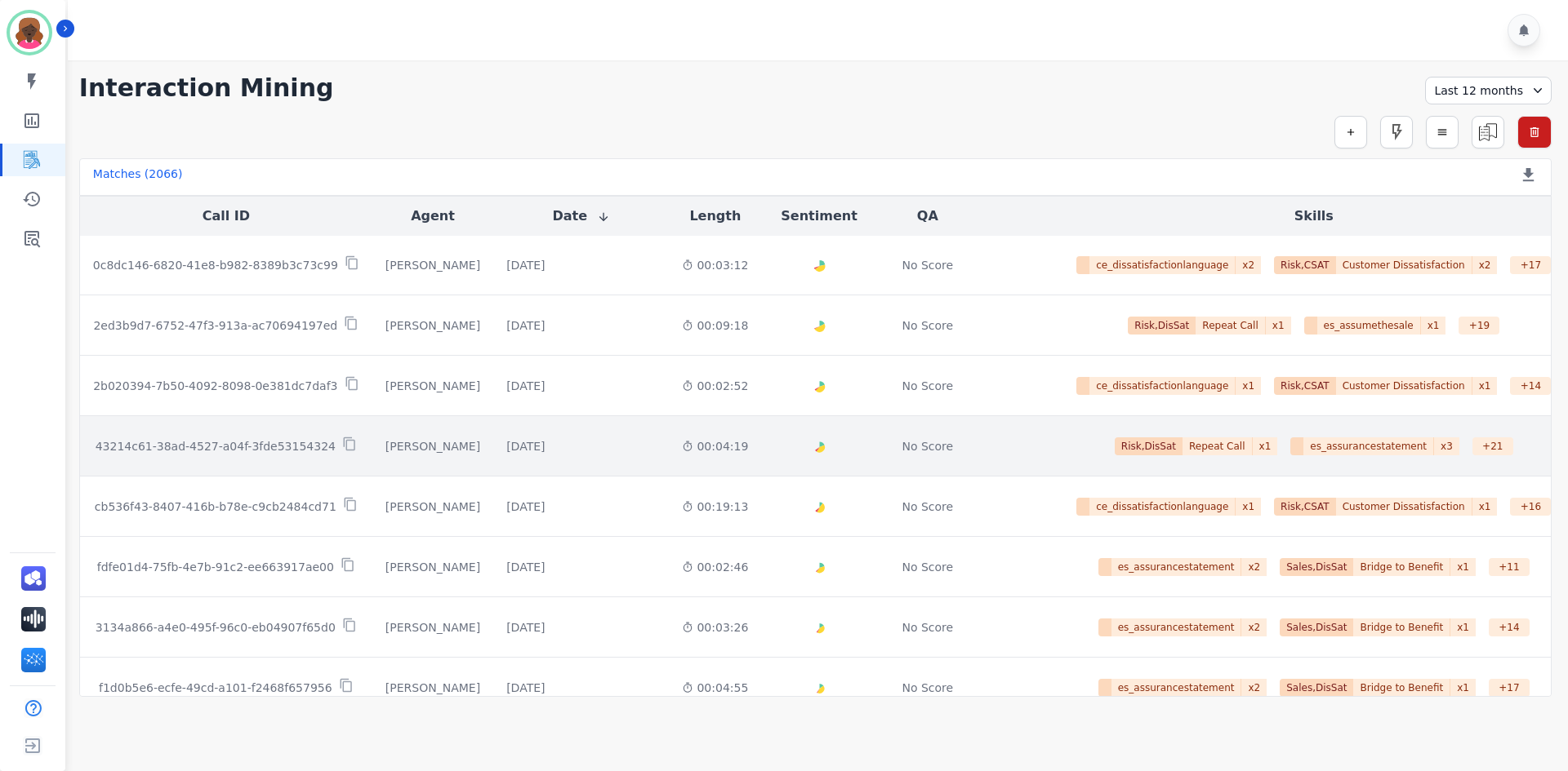
scroll to position [802, 0]
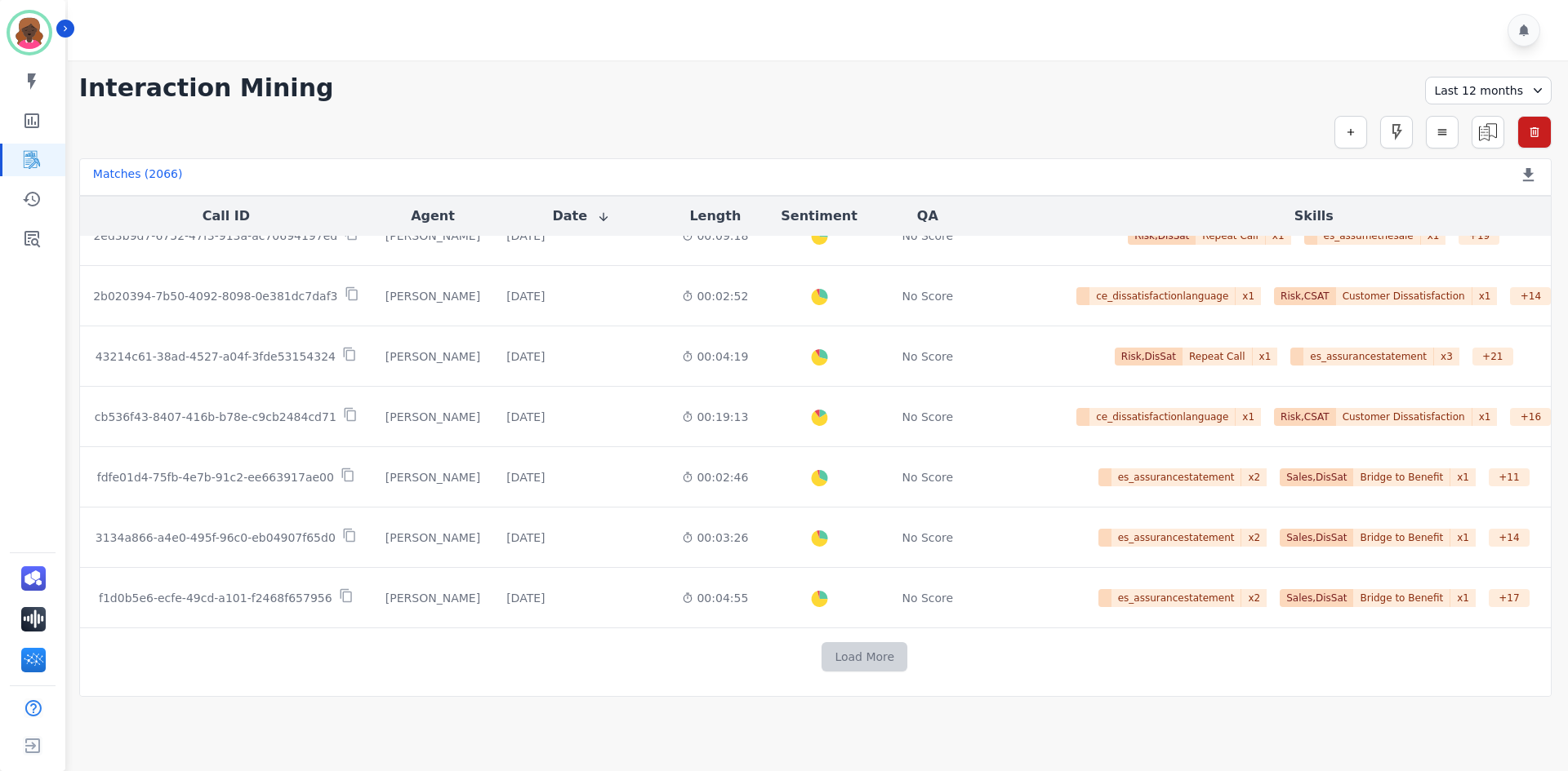
click at [821, 662] on button "Load More" at bounding box center [864, 657] width 85 height 29
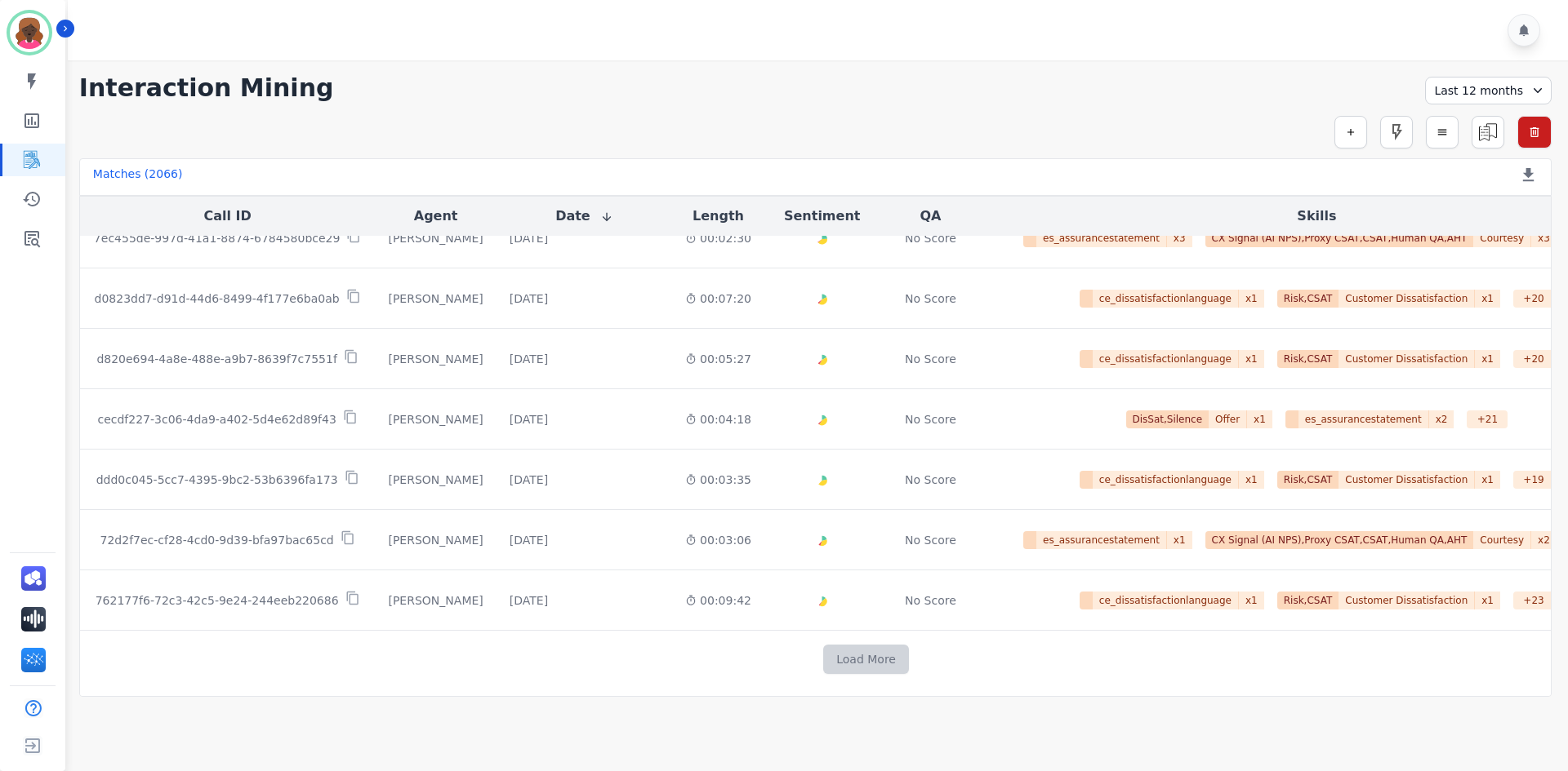
scroll to position [2010, 0]
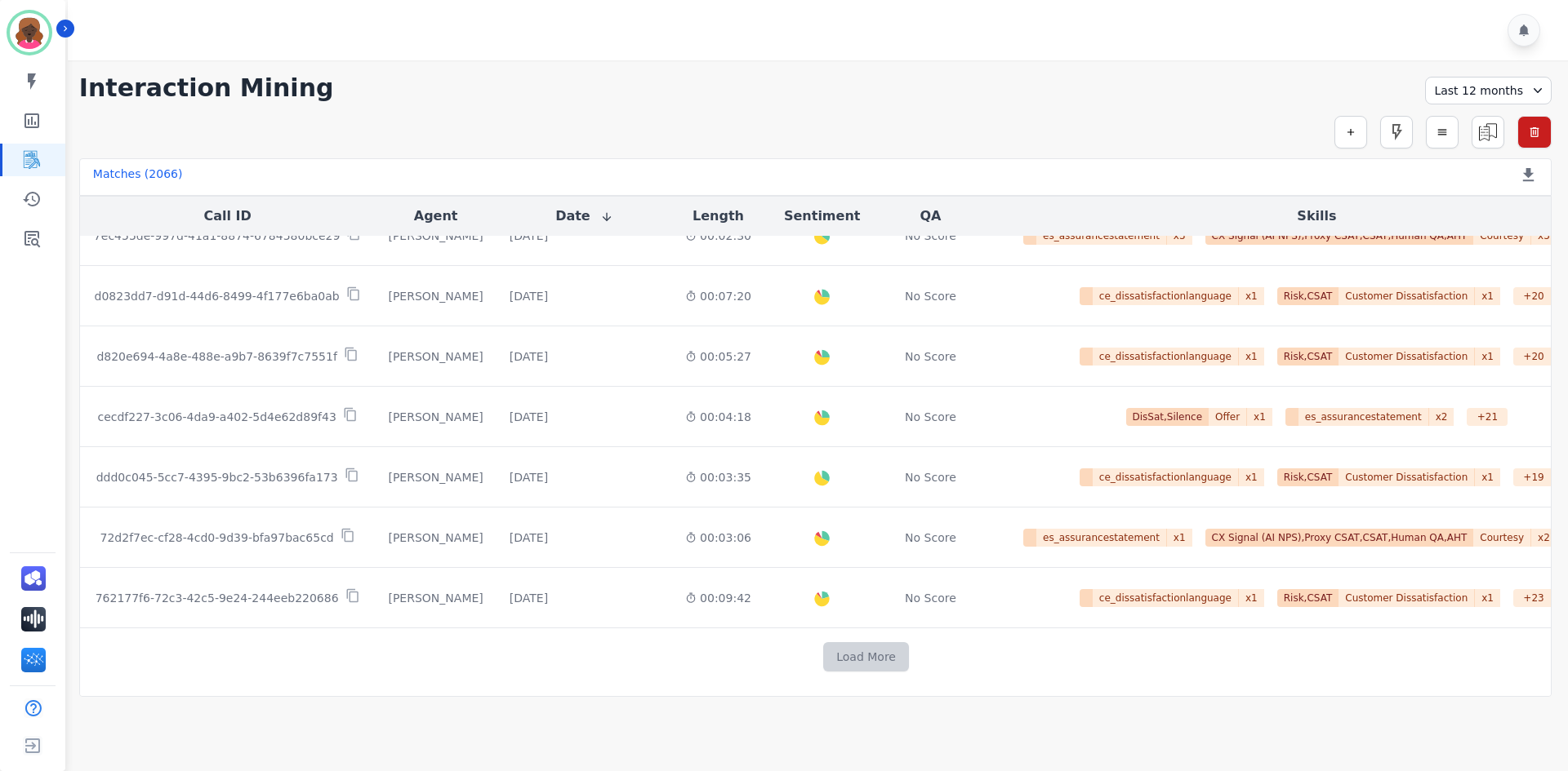
click at [831, 658] on button "Load More" at bounding box center [865, 657] width 85 height 29
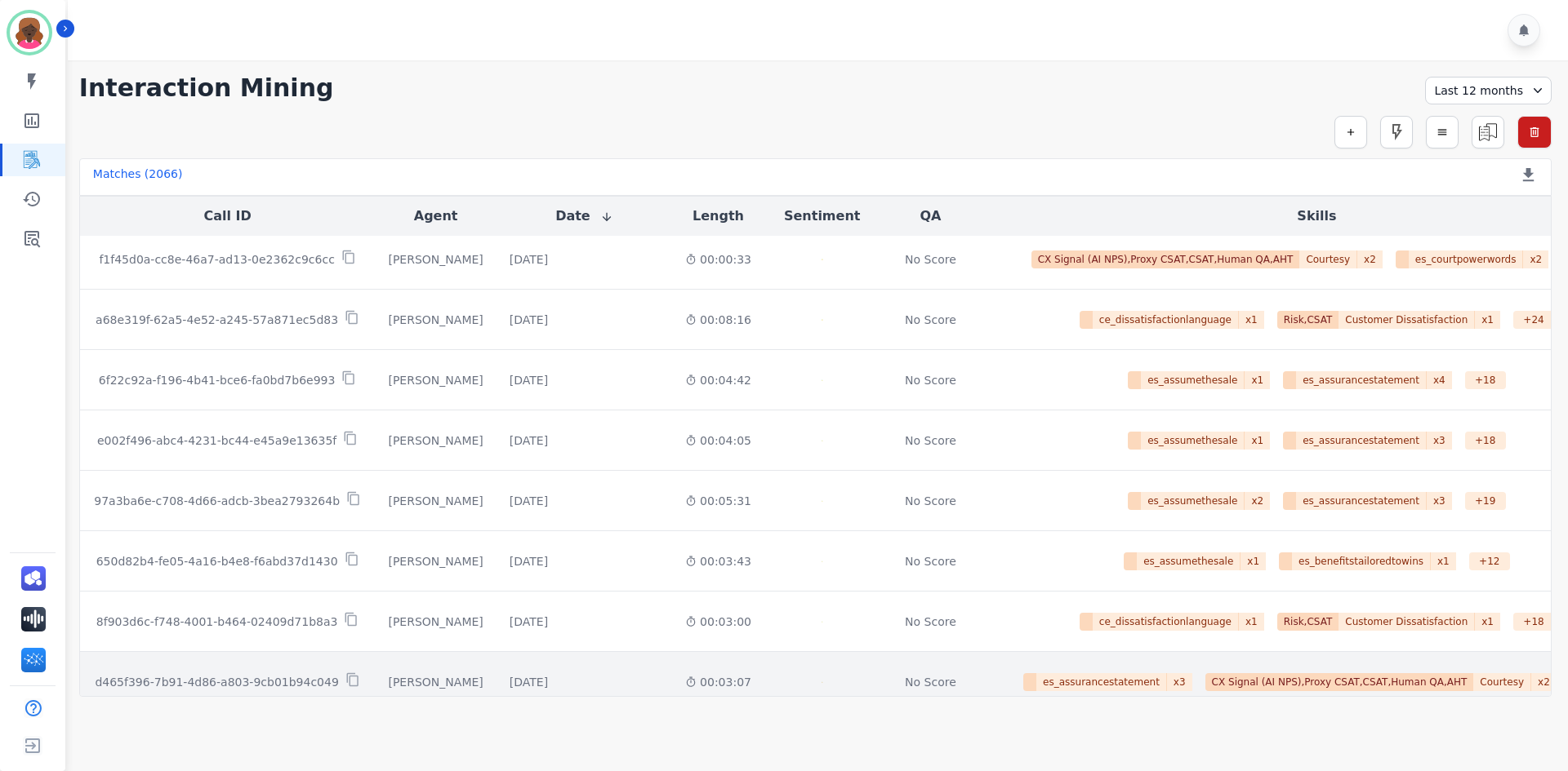
scroll to position [3218, 0]
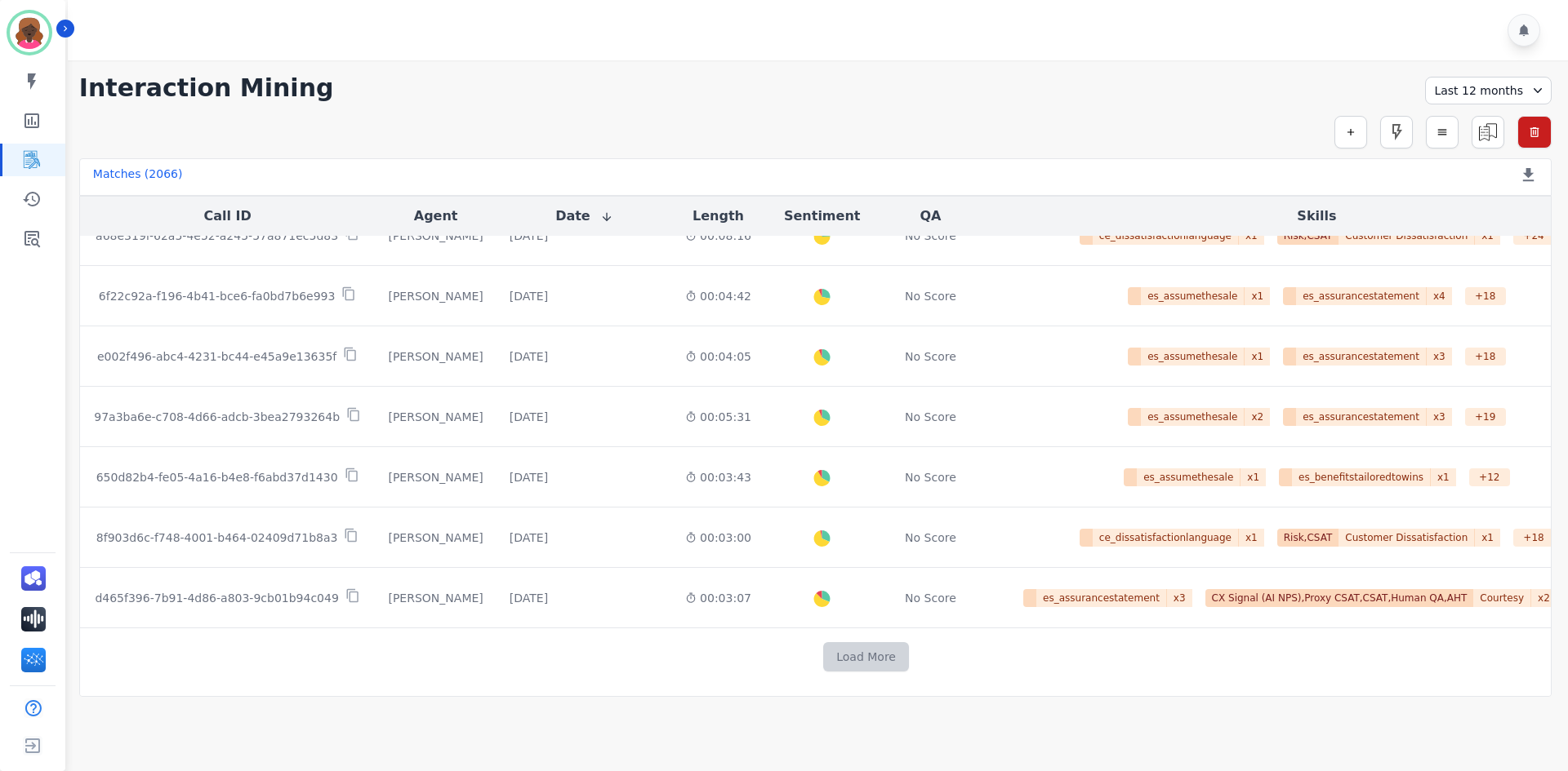
click at [823, 667] on button "Load More" at bounding box center [865, 657] width 85 height 29
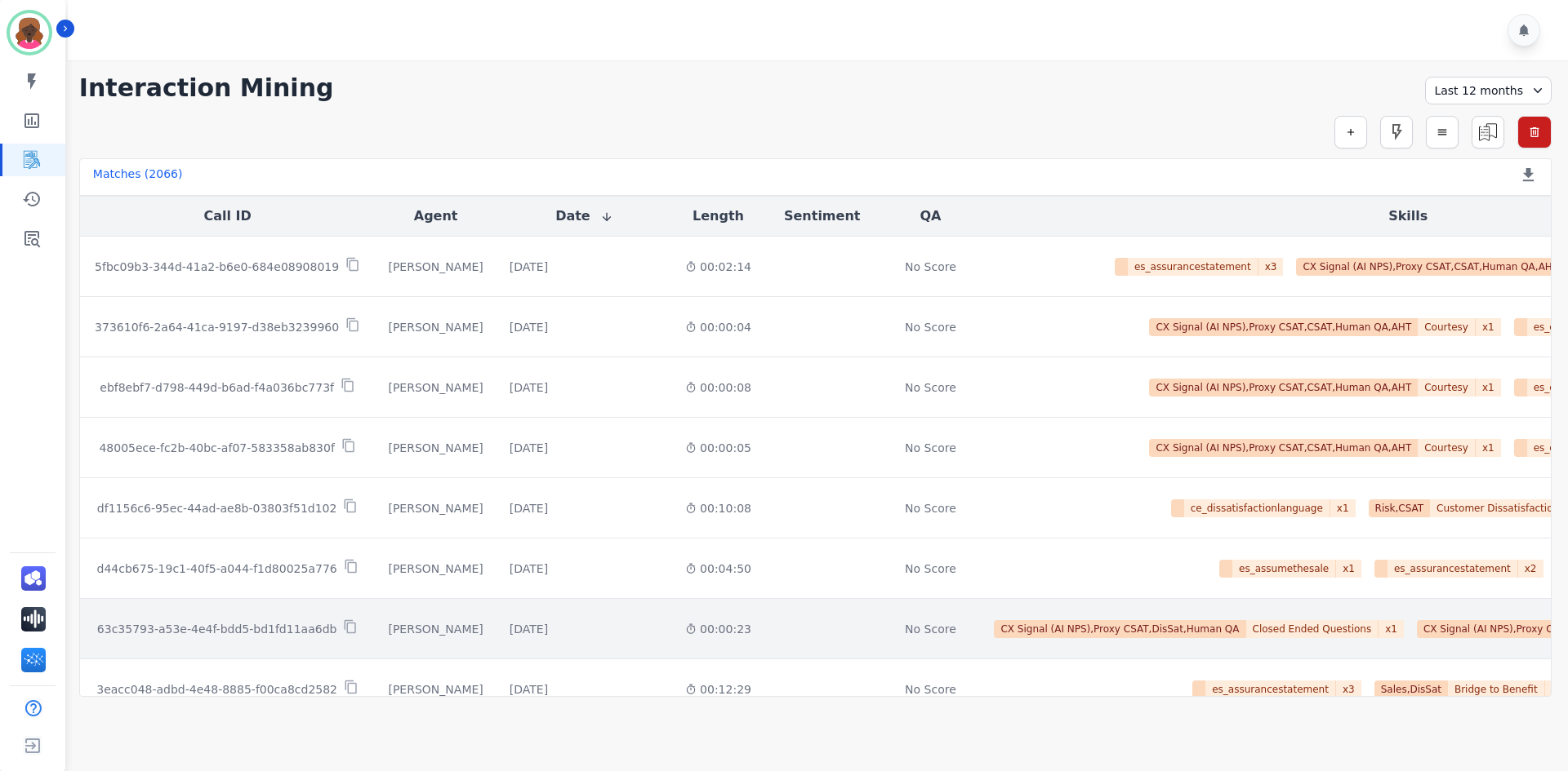
scroll to position [4432, 0]
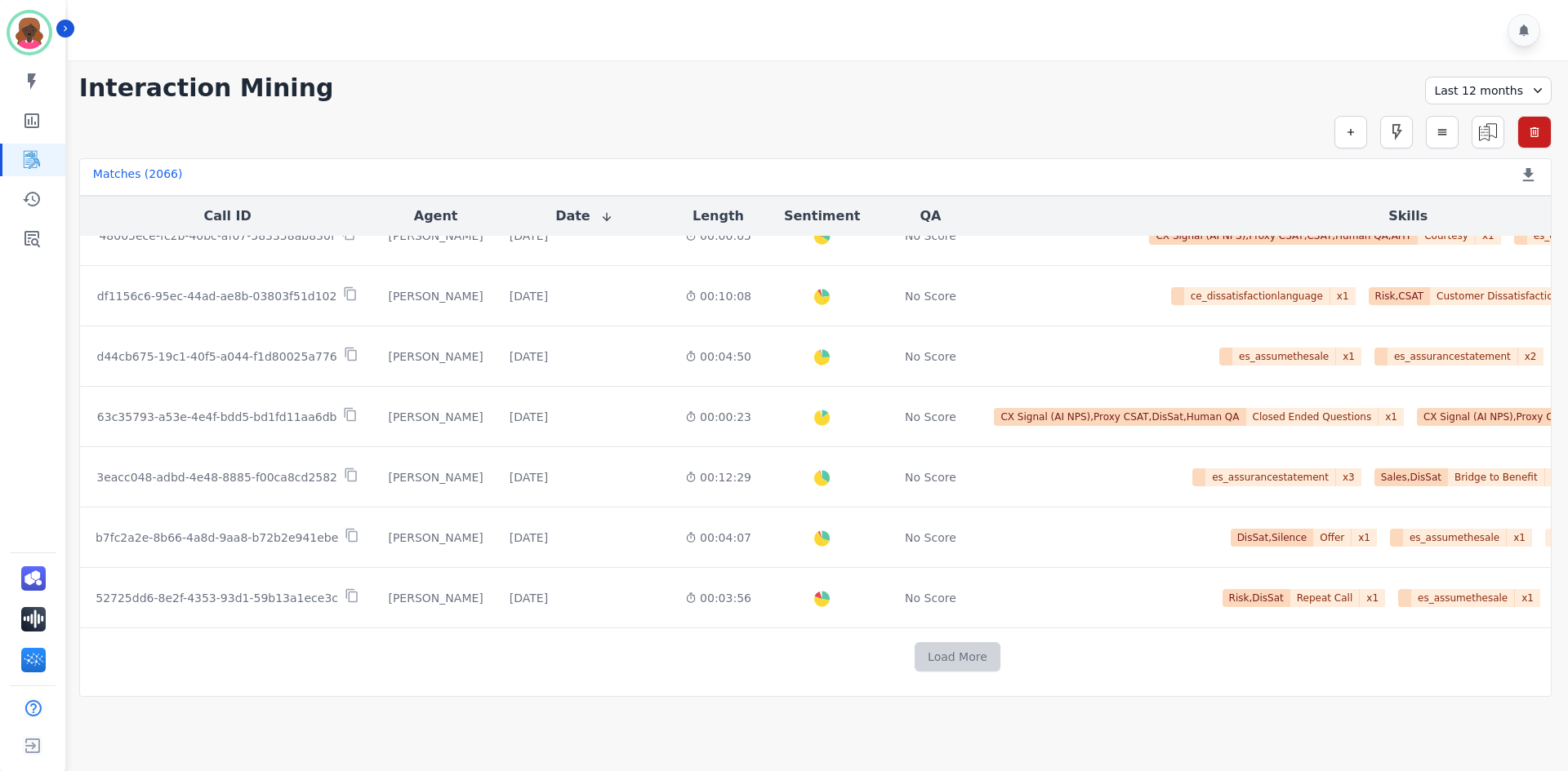
click at [915, 646] on button "Load More" at bounding box center [957, 657] width 85 height 29
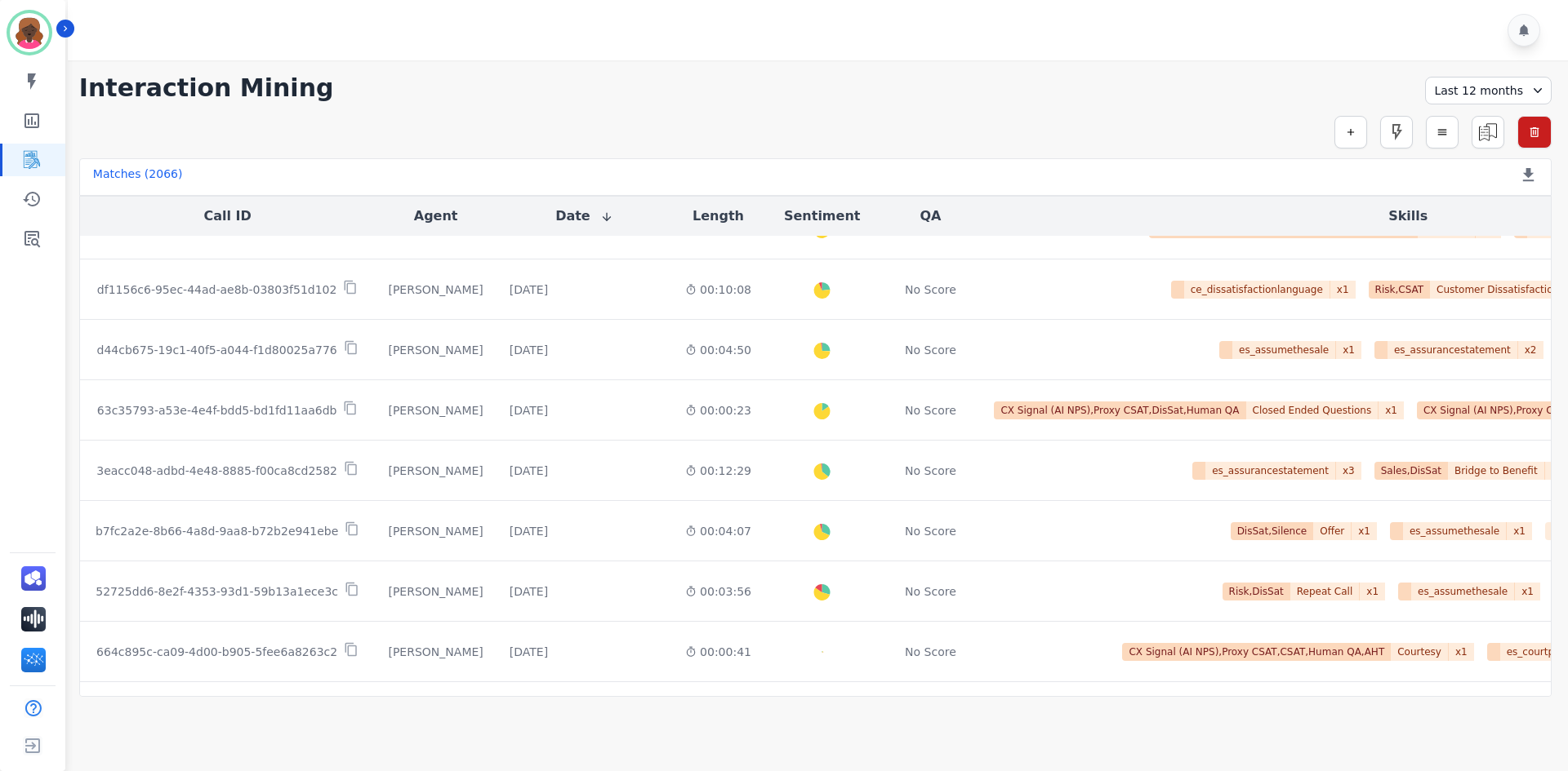
click at [1498, 96] on div "Last 12 months" at bounding box center [1488, 91] width 127 height 28
click at [1498, 131] on li "Custom" at bounding box center [1501, 127] width 82 height 17
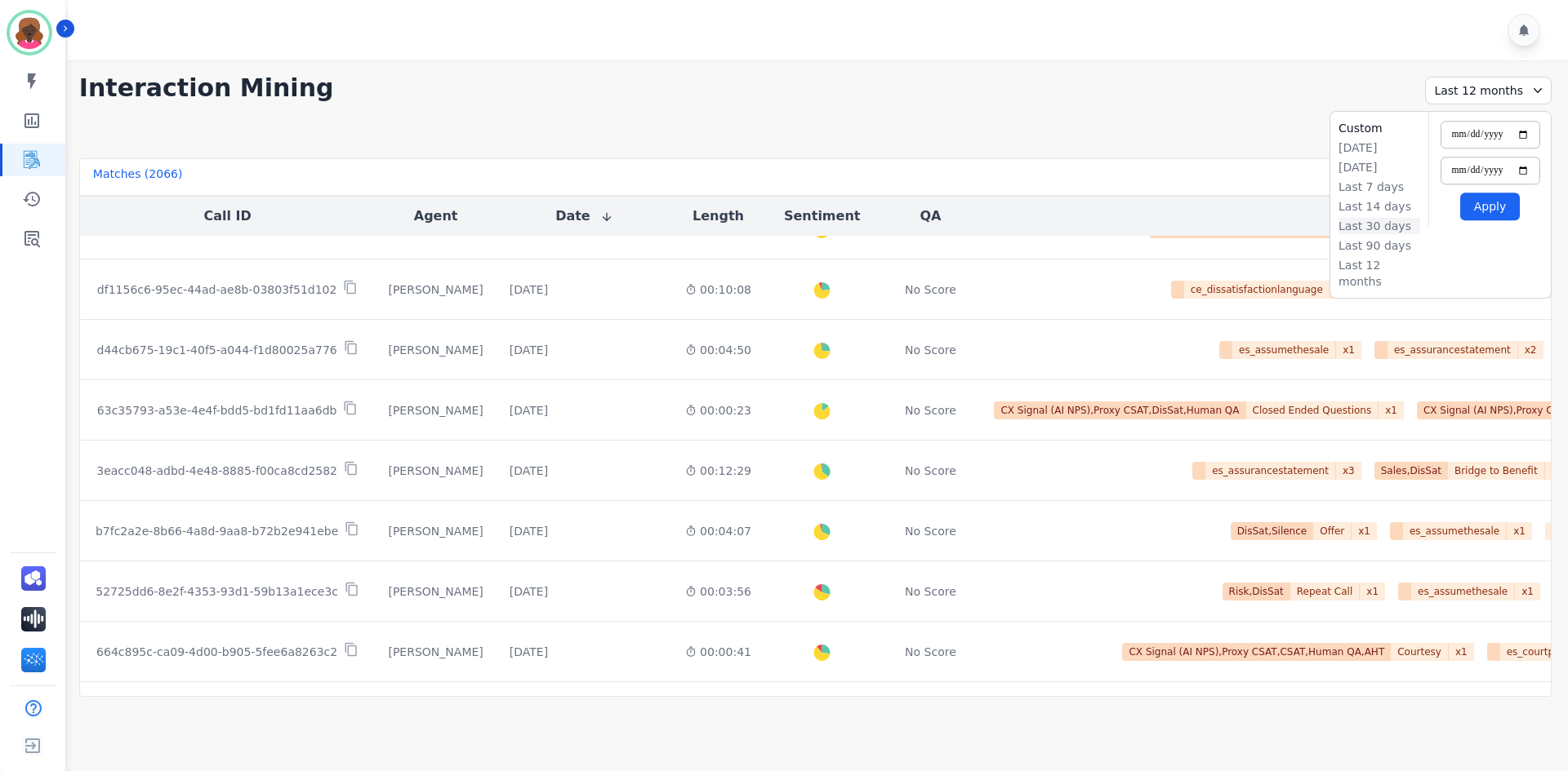
click at [1375, 230] on li "Last 30 days" at bounding box center [1379, 226] width 82 height 17
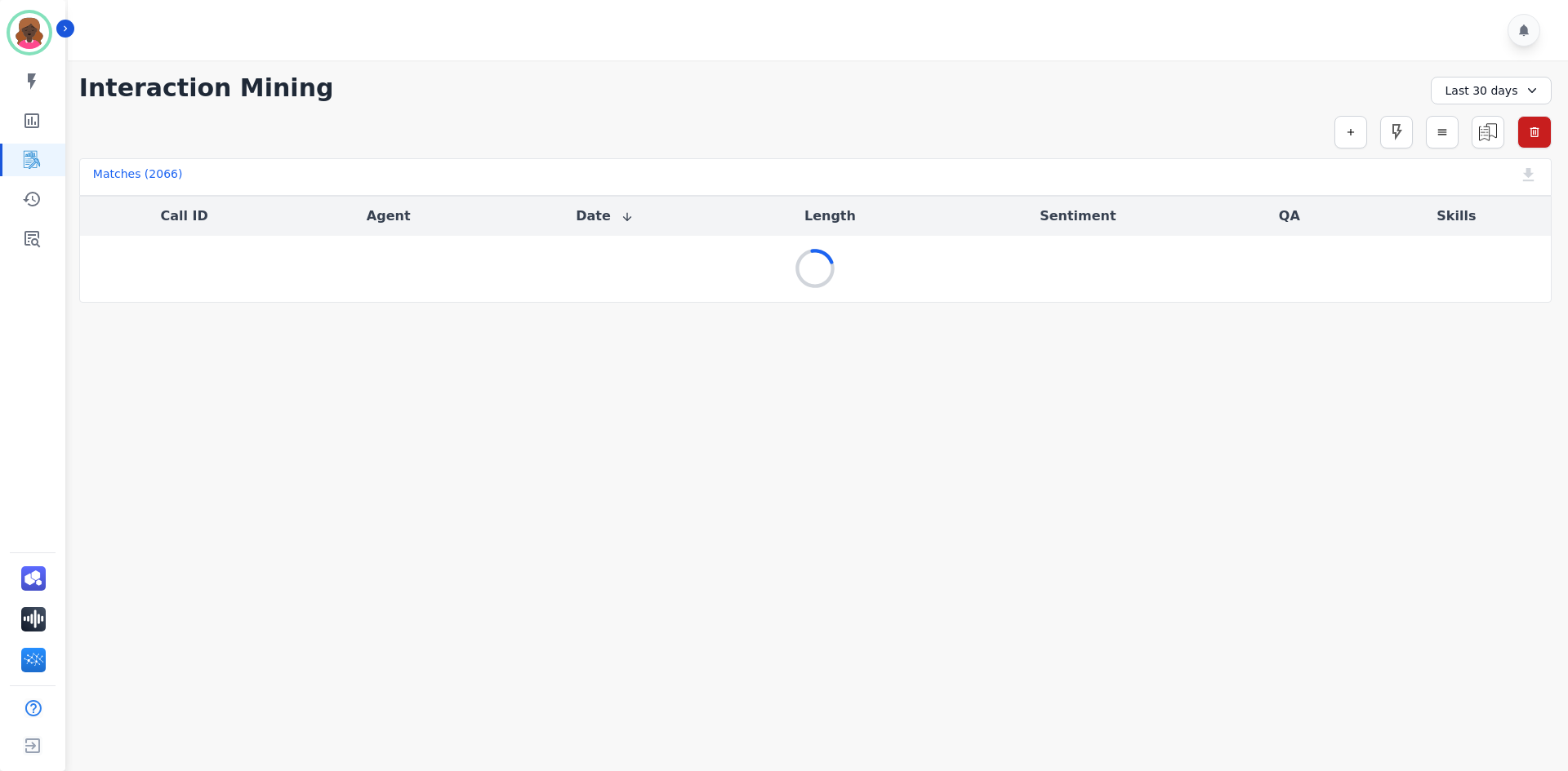
scroll to position [0, 0]
click at [1474, 87] on div "Last 30 days" at bounding box center [1491, 91] width 120 height 28
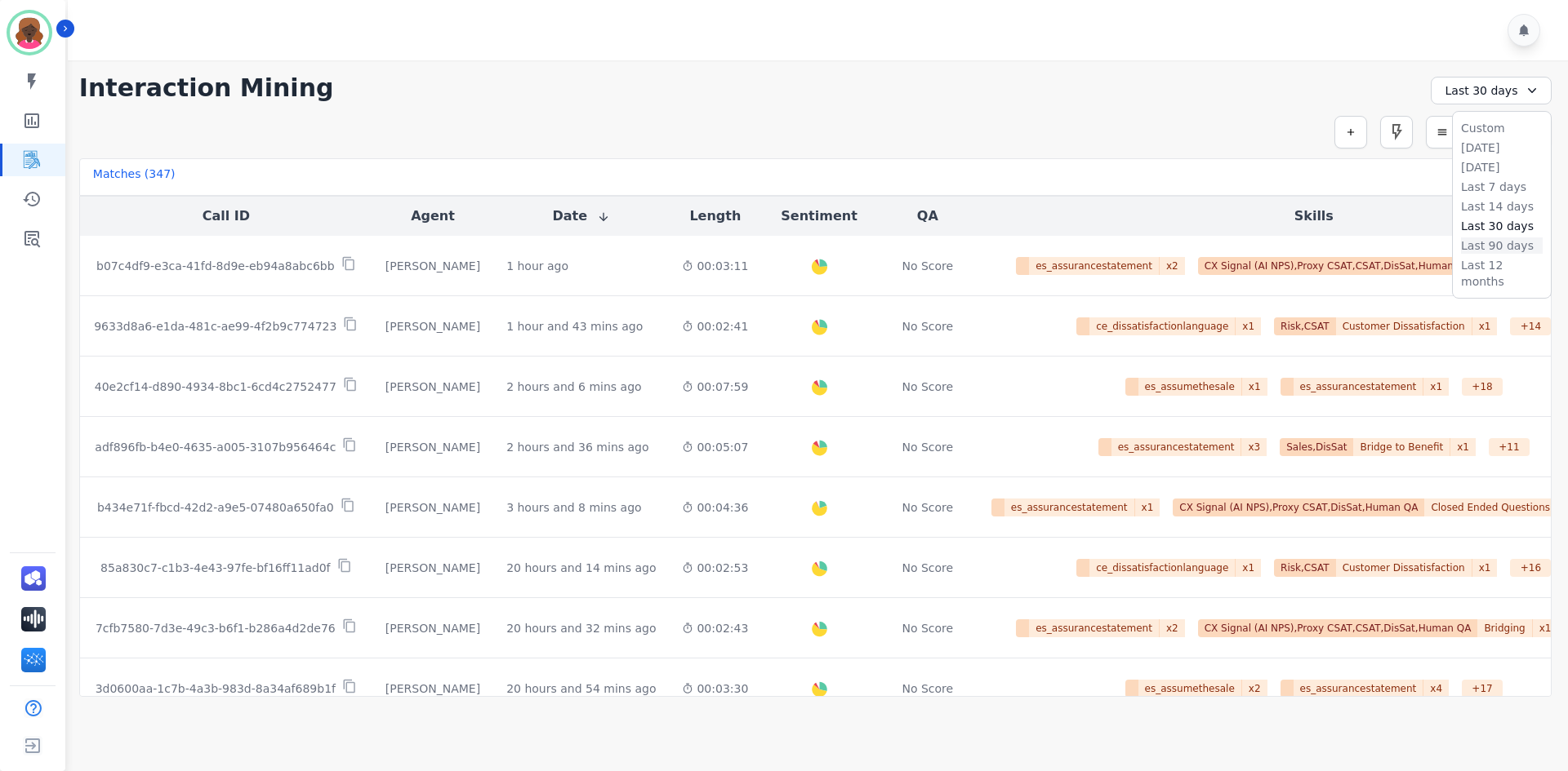
click at [1484, 243] on li "Last 90 days" at bounding box center [1501, 245] width 82 height 17
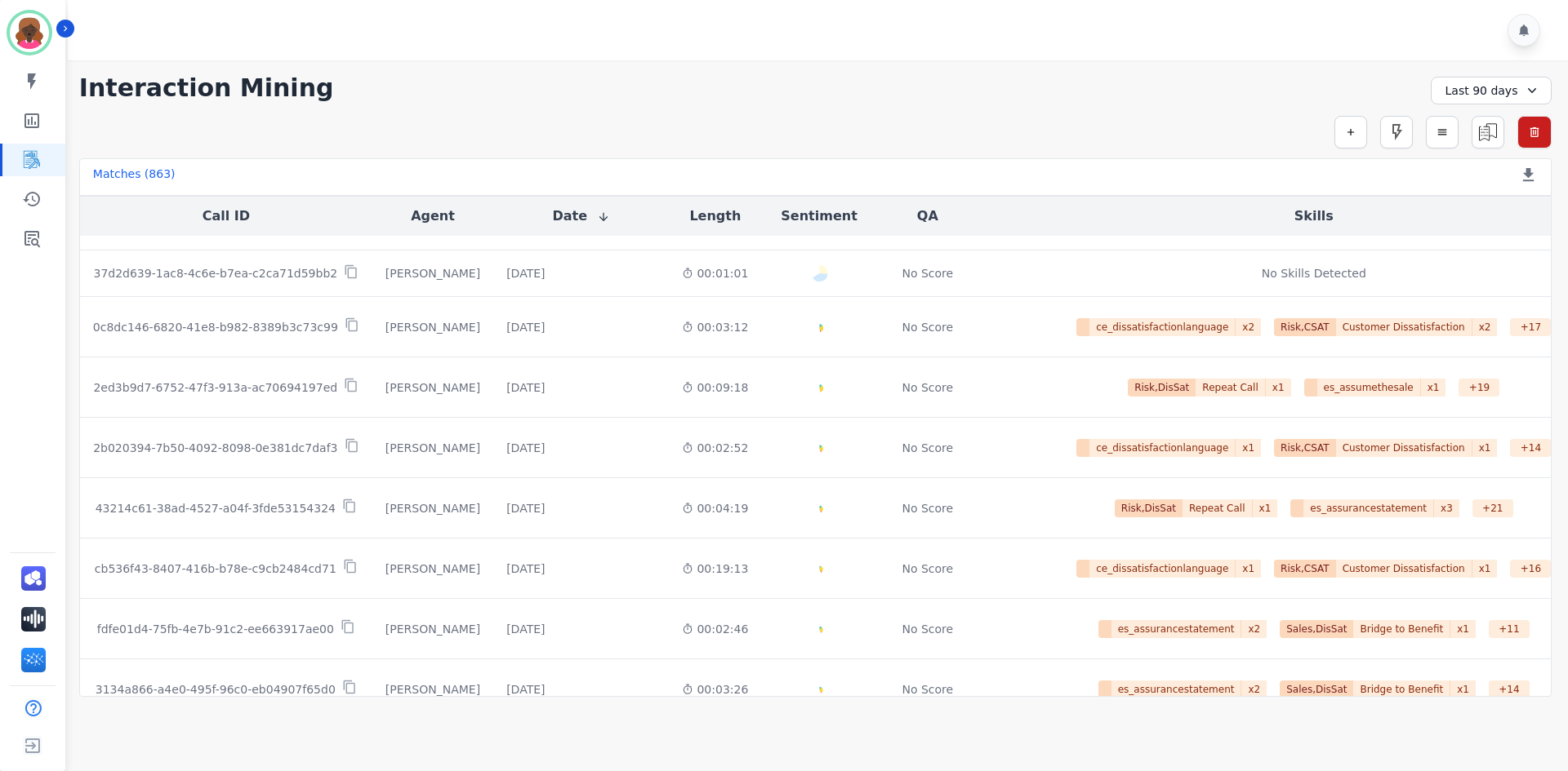
scroll to position [802, 0]
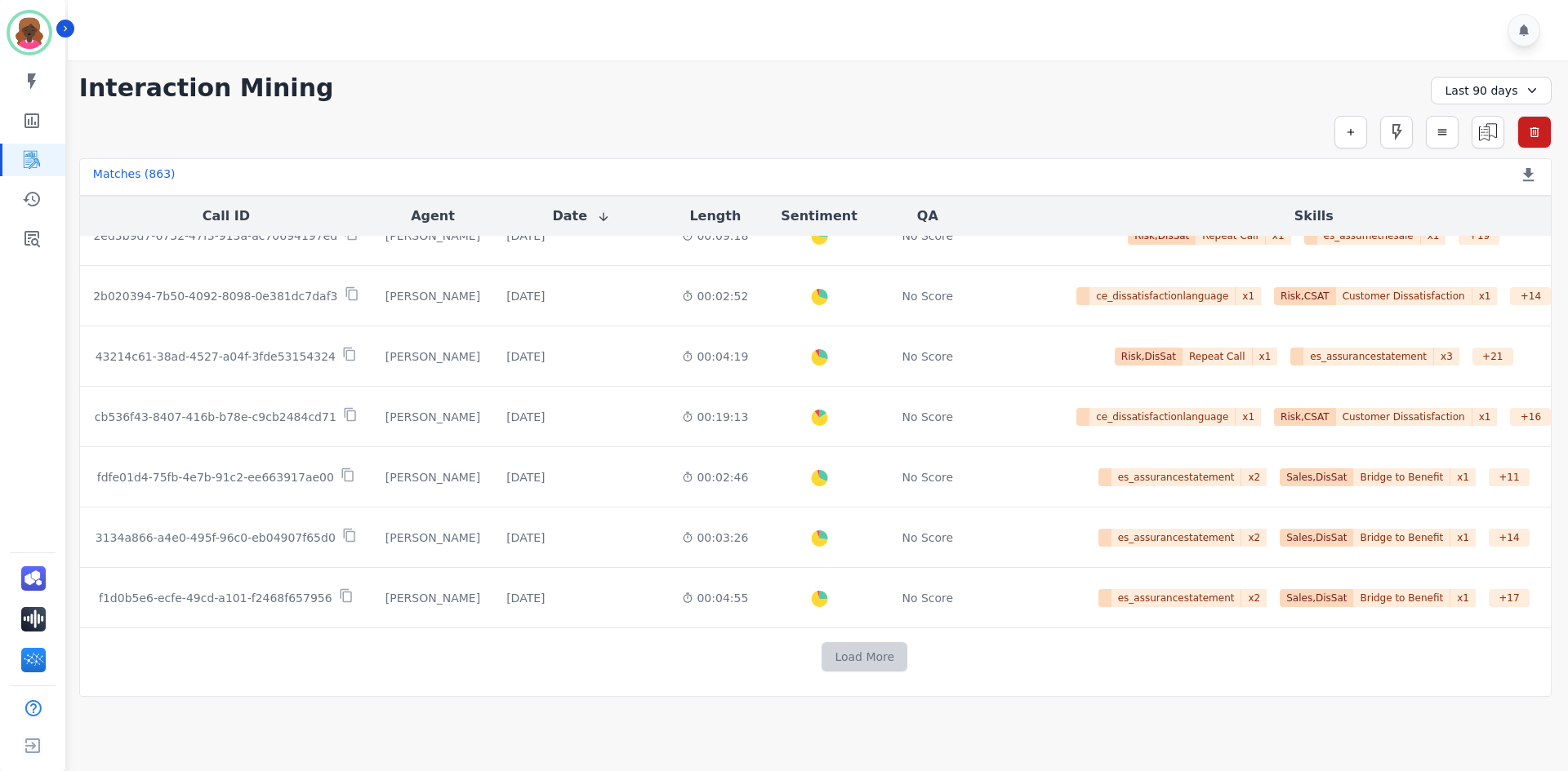
click at [821, 662] on button "Load More" at bounding box center [864, 657] width 85 height 29
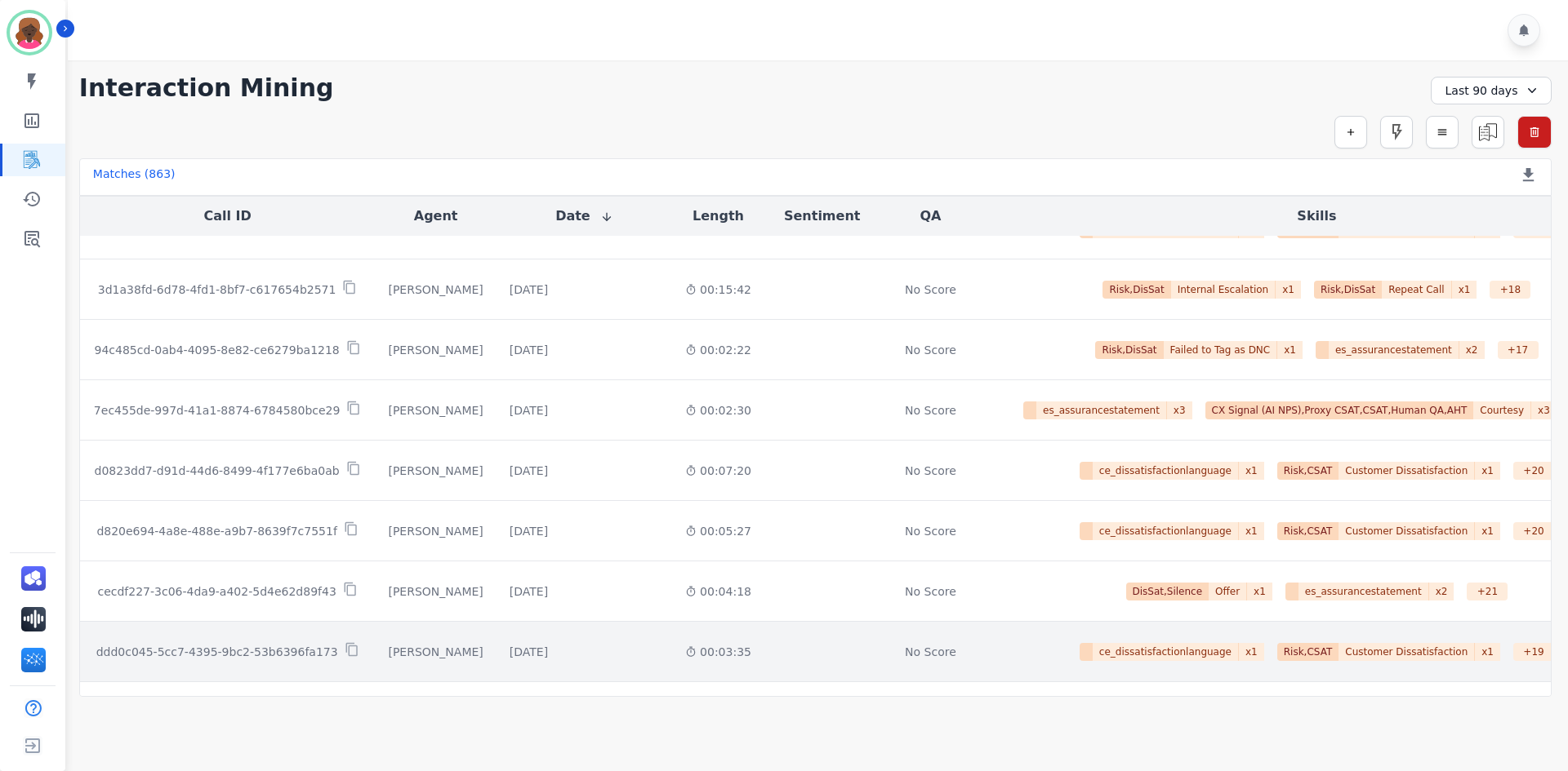
scroll to position [1827, 0]
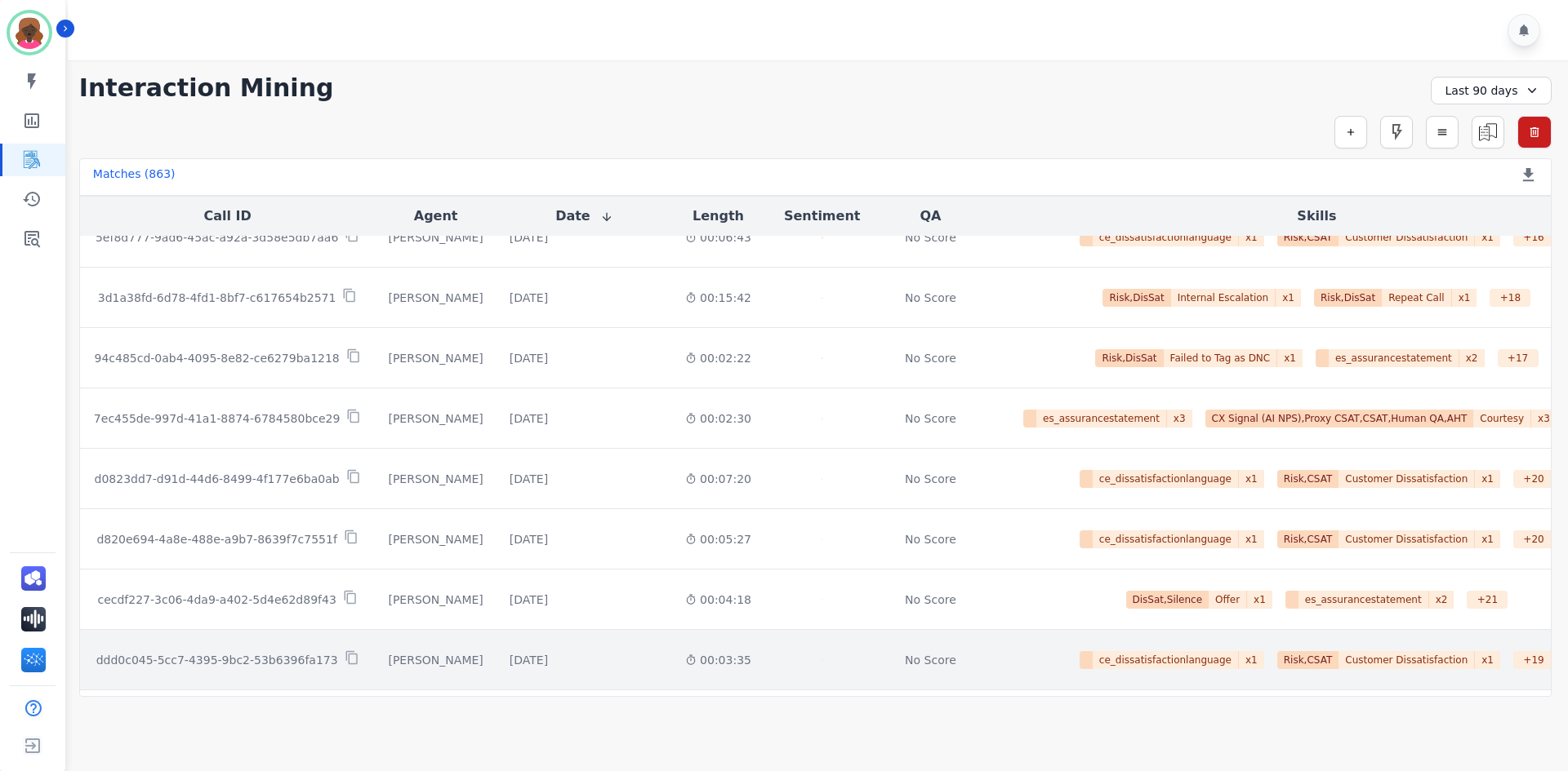
click at [807, 665] on div "Created with Highcharts 10.2.0 Overall Positive: 35 ( 35 )% Neutral: 64.6 ( 64.…" at bounding box center [821, 660] width 89 height 60
